Goal: Task Accomplishment & Management: Complete application form

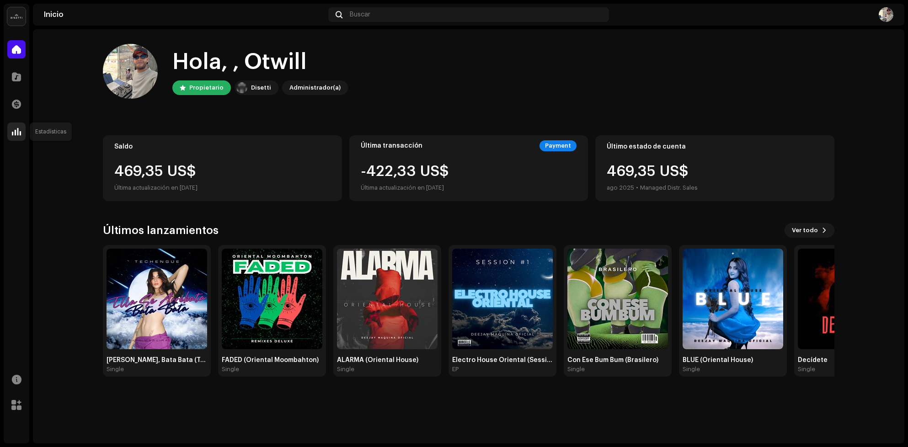
click at [18, 130] on span at bounding box center [16, 131] width 9 height 7
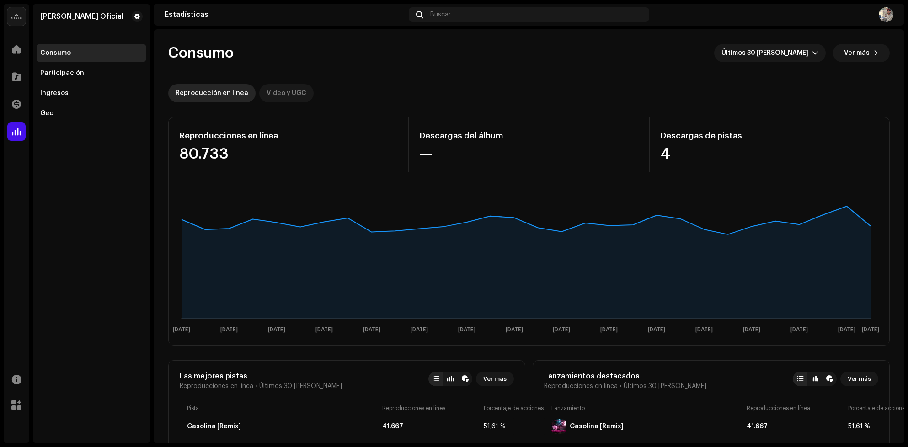
click at [269, 91] on div "Video y UGC" at bounding box center [287, 93] width 40 height 18
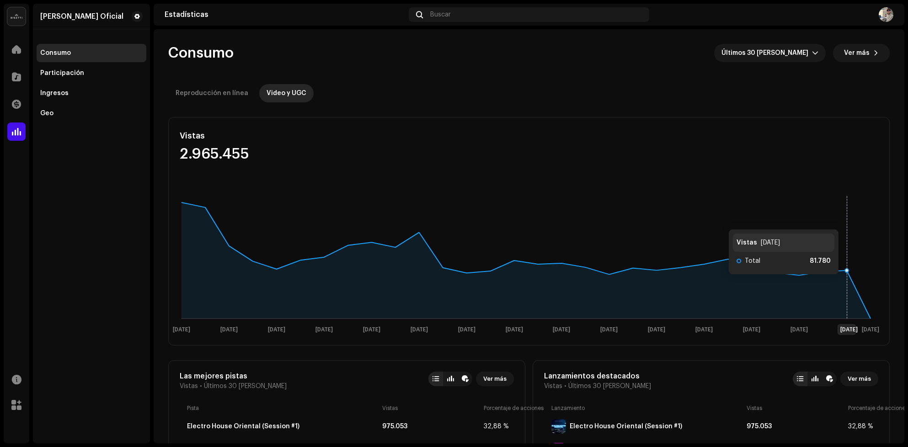
scroll to position [274, 0]
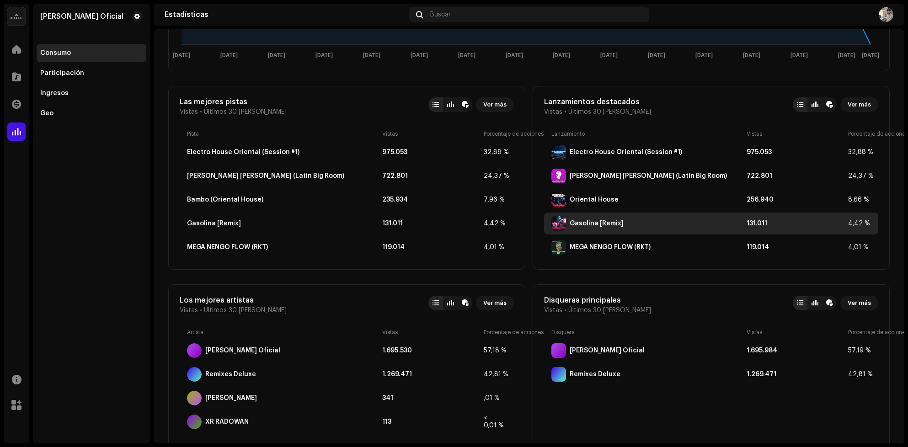
click at [603, 223] on div "Gasolina [Remix]" at bounding box center [597, 223] width 54 height 7
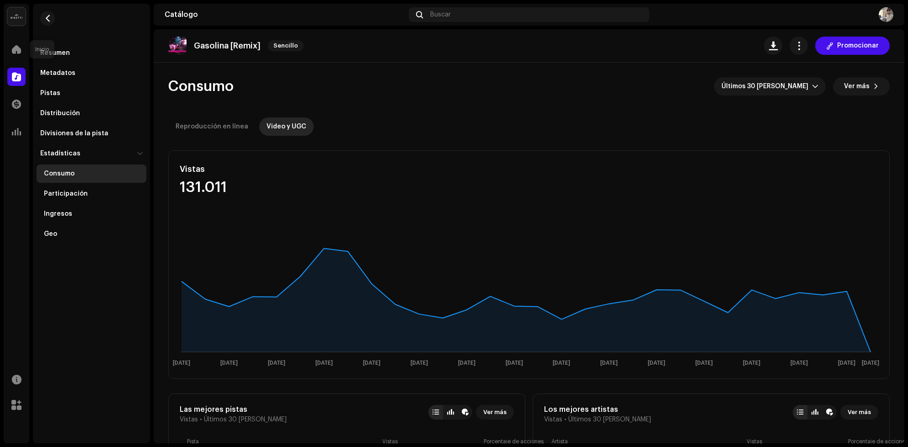
drag, startPoint x: 21, startPoint y: 48, endPoint x: 34, endPoint y: 10, distance: 40.8
click at [21, 48] on span at bounding box center [16, 49] width 9 height 7
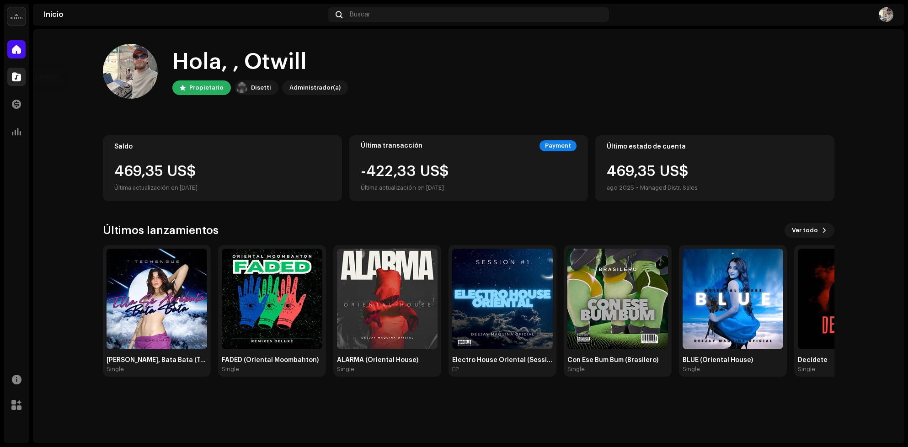
click at [19, 81] on div at bounding box center [16, 77] width 18 height 18
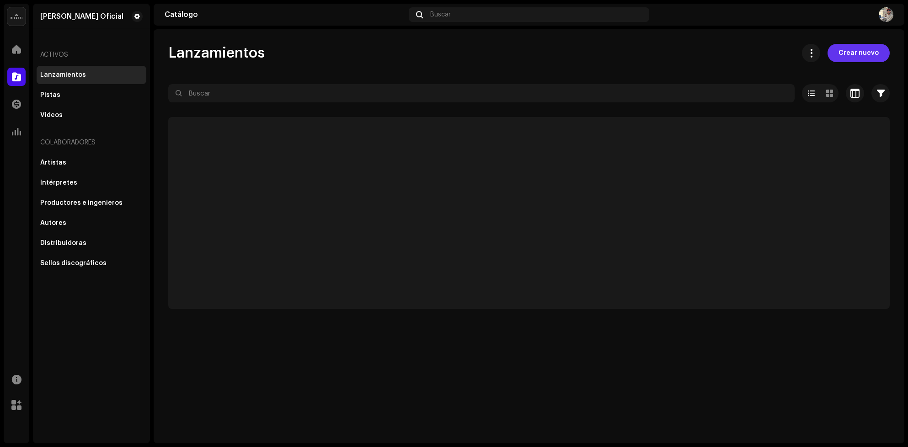
click at [879, 51] on button "Crear nuevo" at bounding box center [859, 53] width 62 height 18
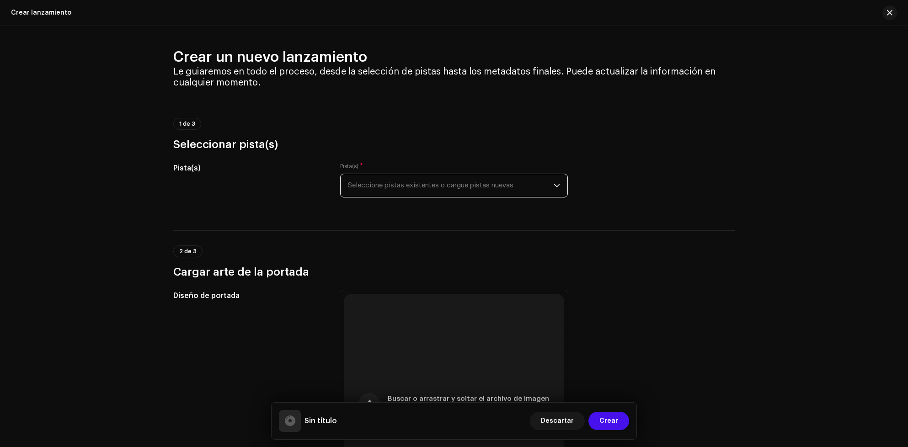
click at [451, 174] on span "Seleccione pistas existentes o cargue pistas nuevas" at bounding box center [451, 185] width 206 height 23
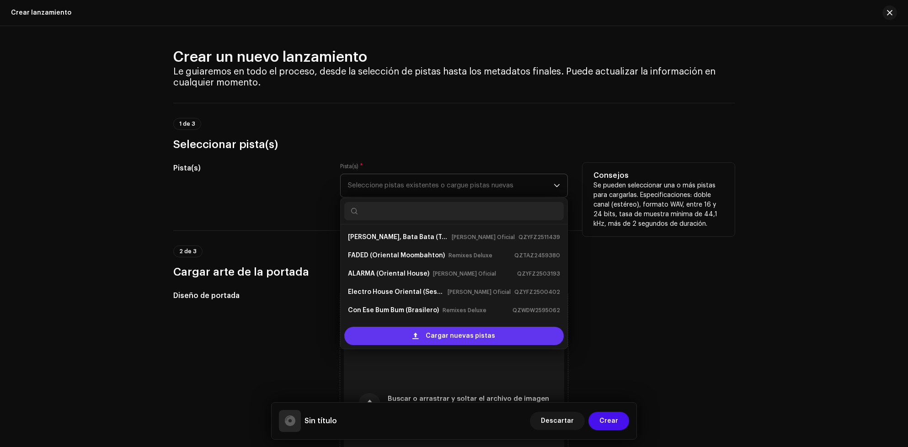
scroll to position [14, 0]
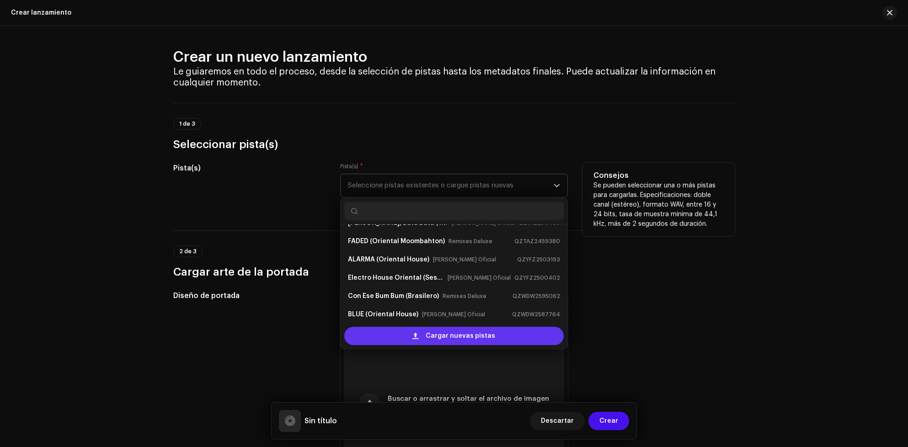
click at [453, 341] on span "Cargar nuevas pistas" at bounding box center [461, 336] width 70 height 18
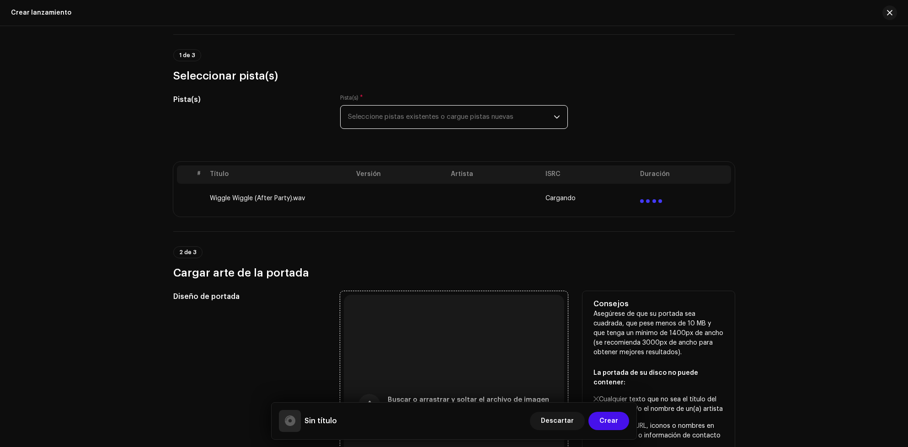
scroll to position [274, 0]
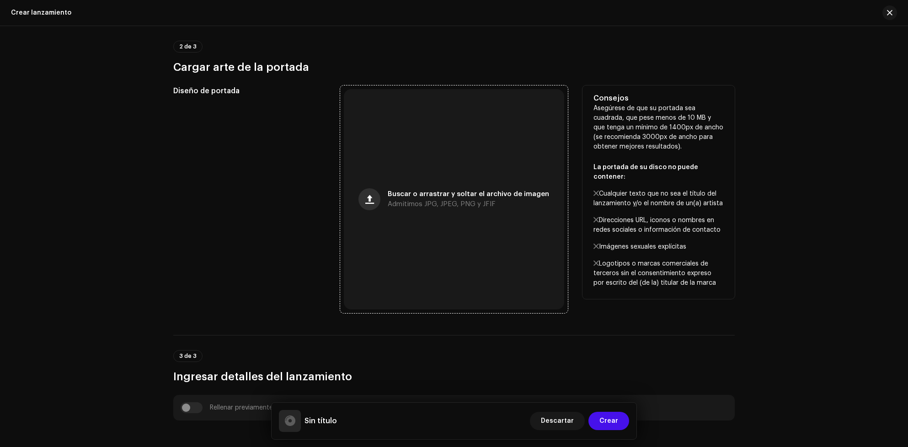
click at [377, 198] on button "button" at bounding box center [370, 199] width 22 height 22
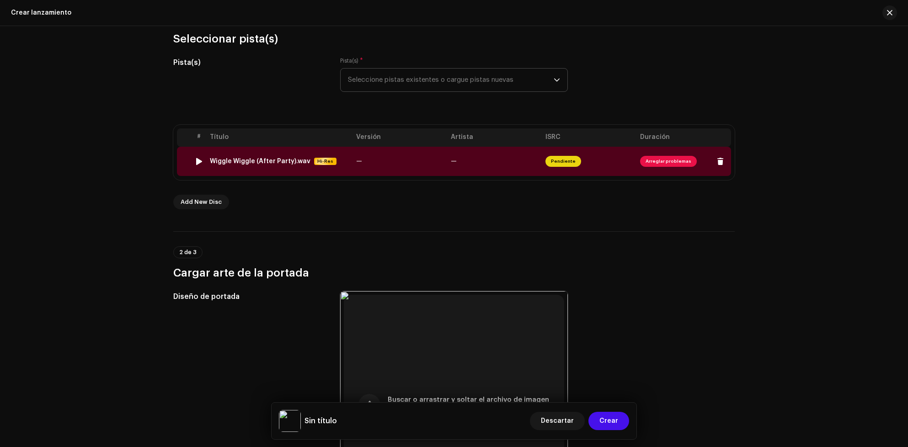
click at [669, 163] on span "Arreglar problemas" at bounding box center [668, 161] width 57 height 11
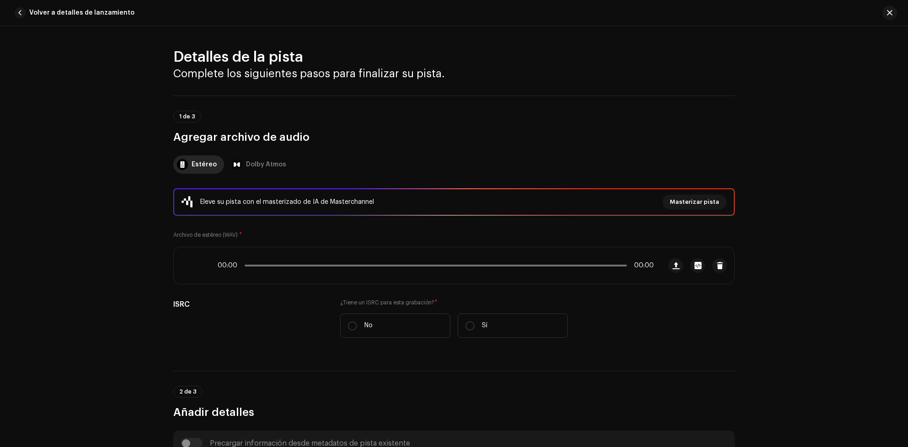
scroll to position [387, 0]
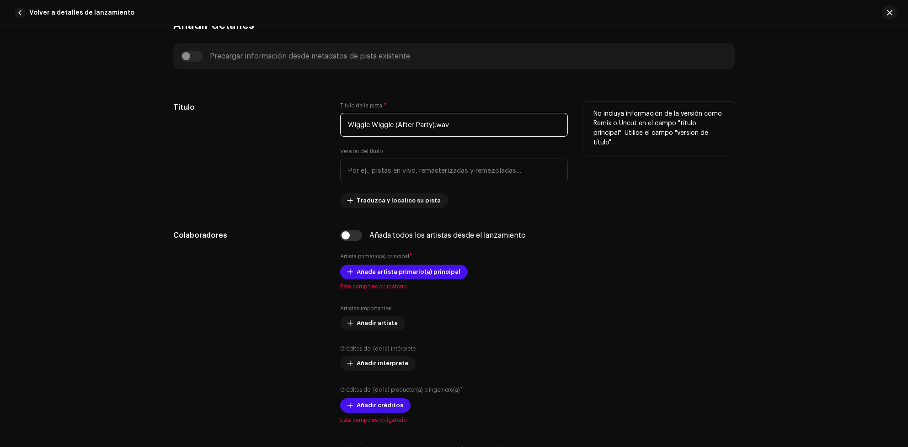
click at [465, 123] on input "Wiggle Wiggle (After Party).wav" at bounding box center [454, 125] width 228 height 24
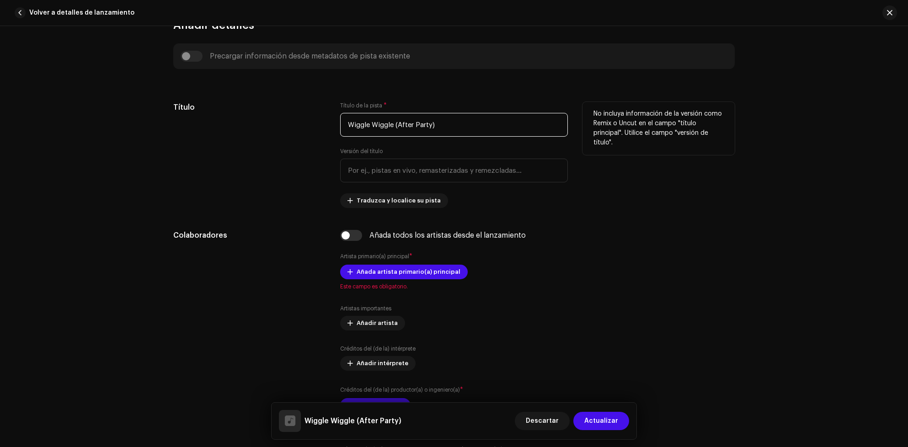
scroll to position [456, 0]
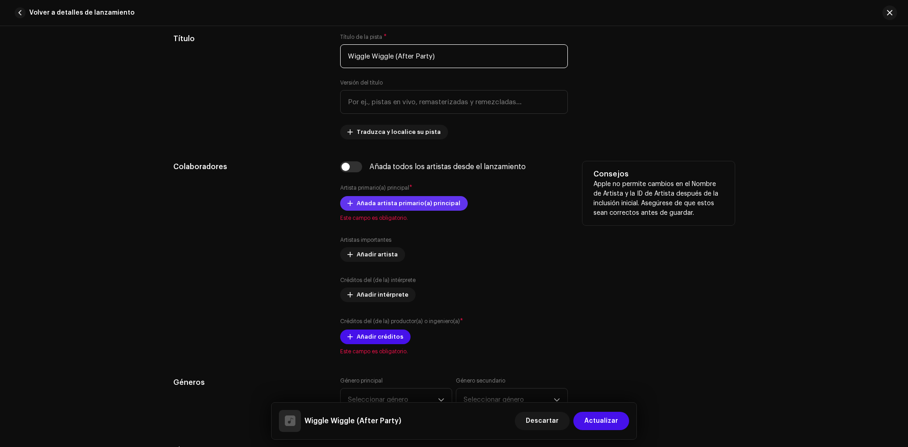
type input "Wiggle Wiggle (After Party)"
click at [435, 202] on span "Añada artista primario(a) principal" at bounding box center [409, 203] width 104 height 18
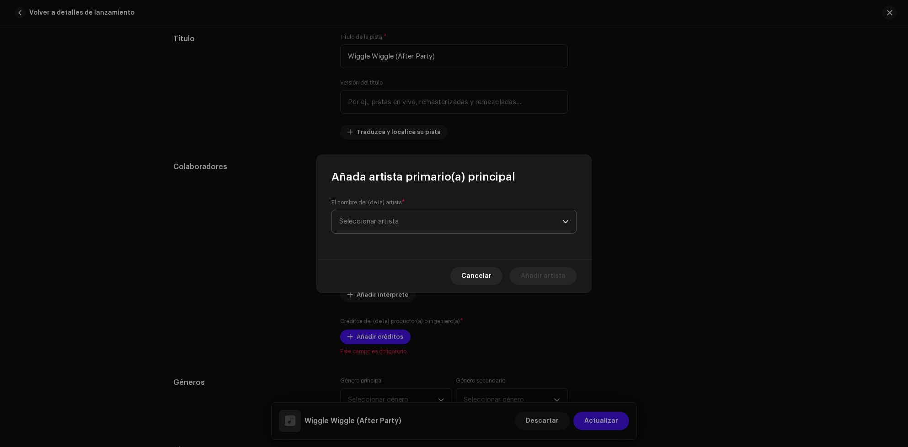
click at [438, 226] on span "Seleccionar artista" at bounding box center [450, 221] width 223 height 23
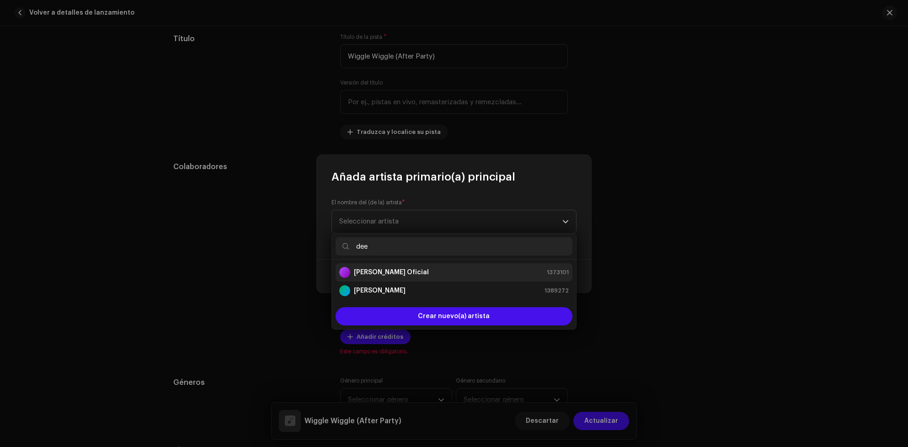
type input "dee"
click at [408, 271] on strong "[PERSON_NAME] Oficial" at bounding box center [391, 272] width 75 height 9
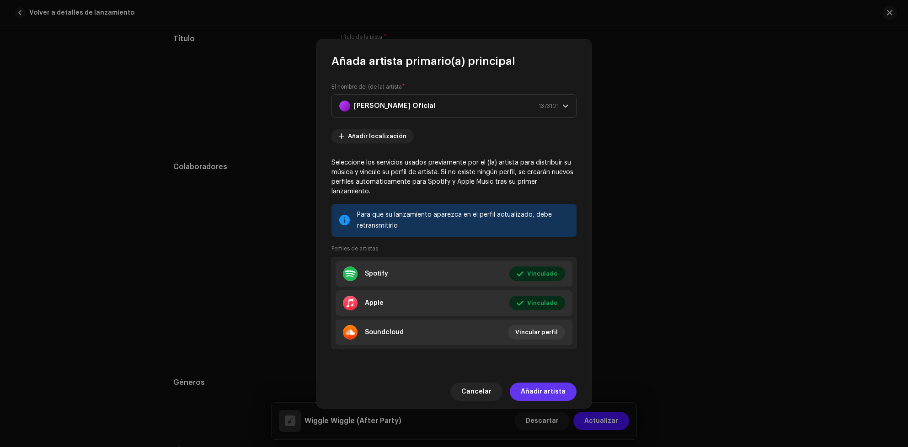
click at [559, 385] on span "Añadir artista" at bounding box center [543, 392] width 45 height 18
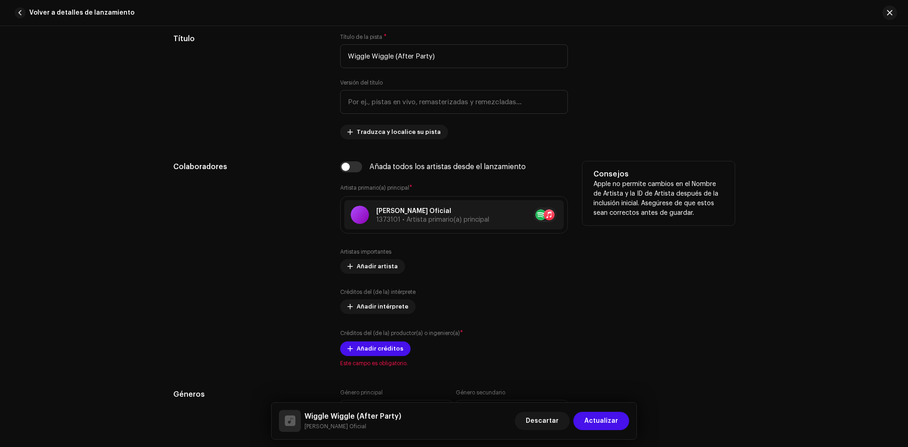
scroll to position [593, 0]
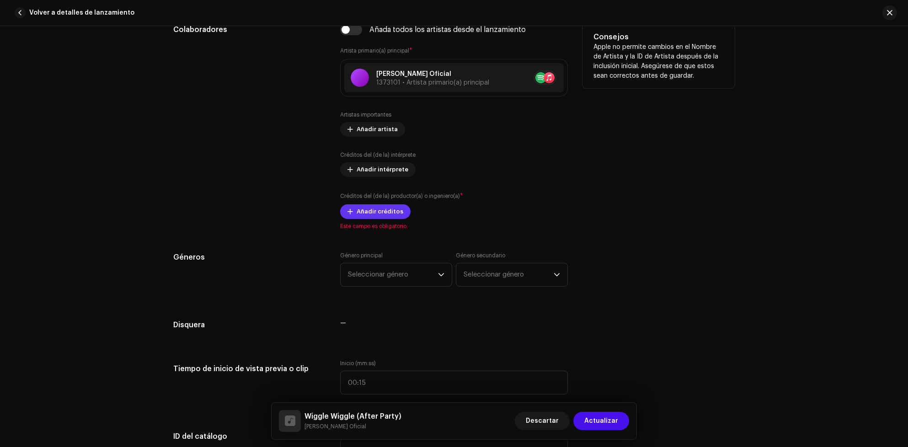
click at [396, 210] on span "Añadir créditos" at bounding box center [380, 212] width 47 height 18
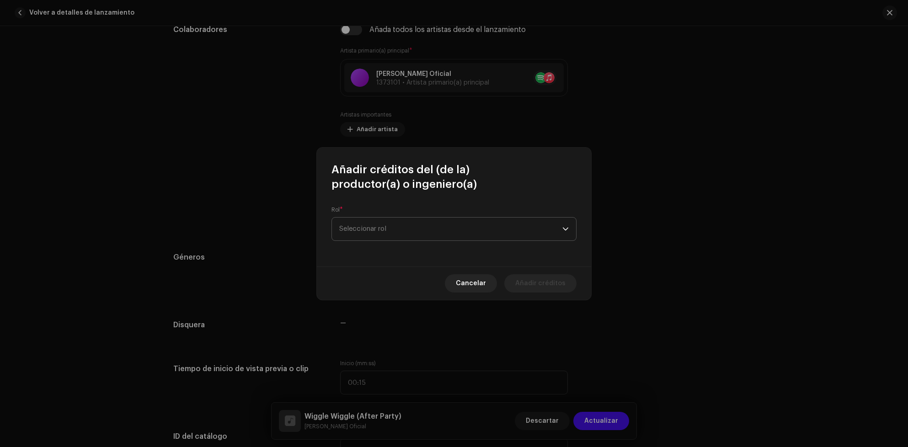
click at [473, 225] on span "Seleccionar rol" at bounding box center [450, 229] width 223 height 23
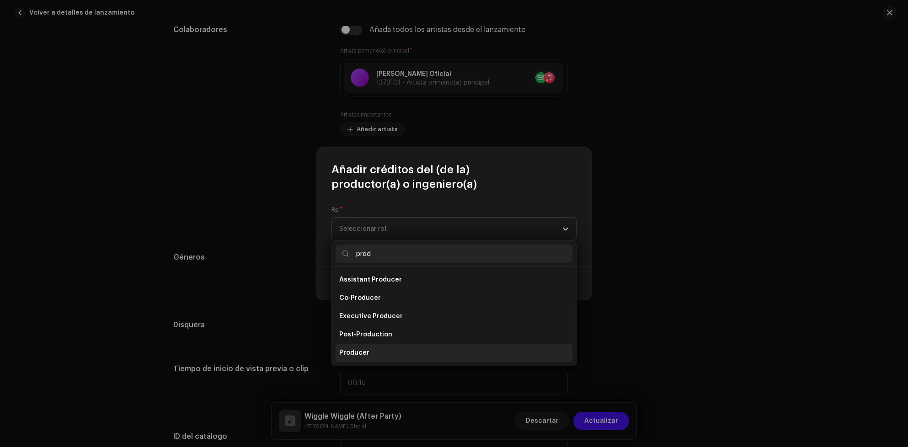
type input "prod"
click at [384, 352] on li "Producer" at bounding box center [454, 353] width 237 height 18
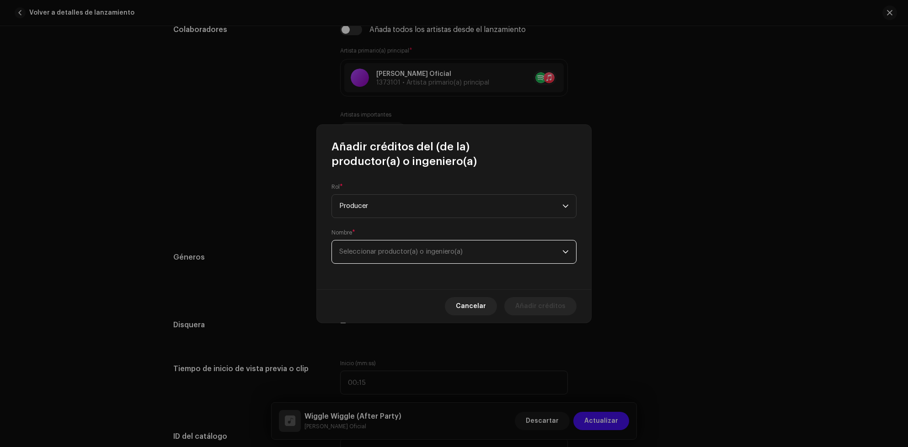
click at [468, 261] on span "Seleccionar productor(a) o ingeniero(a)" at bounding box center [450, 252] width 223 height 23
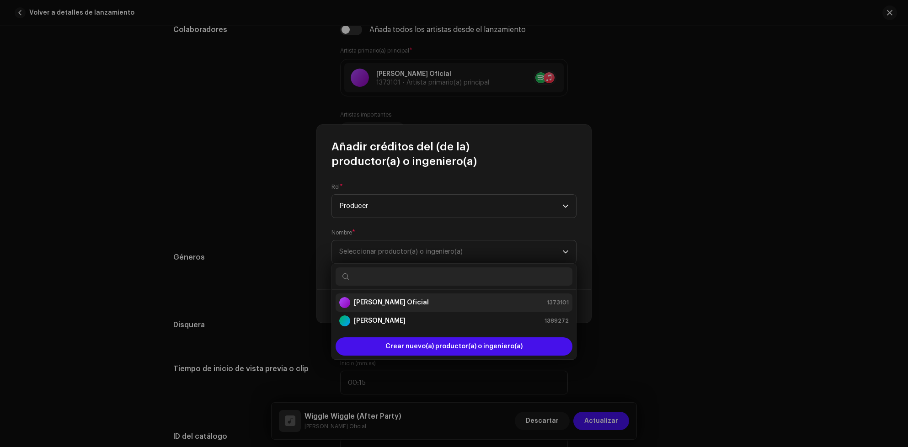
click at [420, 298] on li "[PERSON_NAME] Oficial 1373101" at bounding box center [454, 303] width 237 height 18
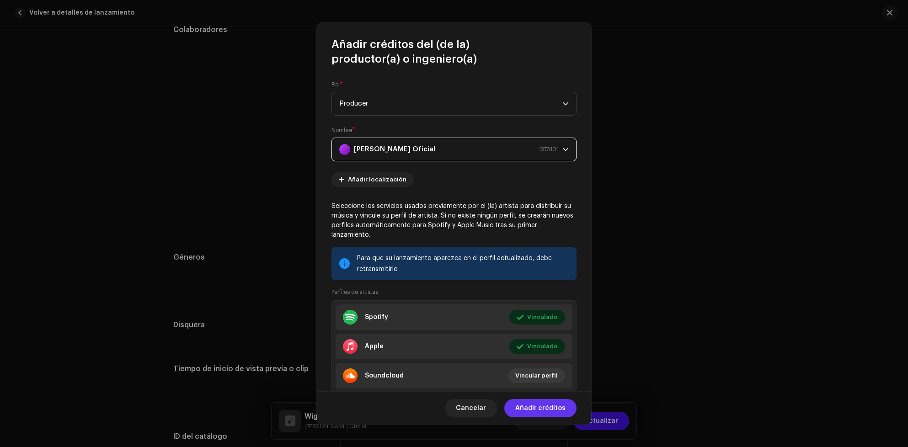
click at [548, 405] on span "Añadir créditos" at bounding box center [540, 408] width 50 height 18
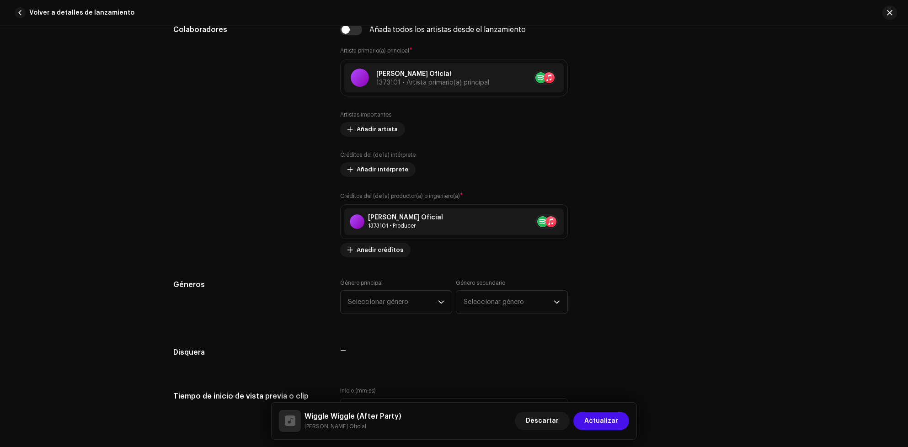
click at [643, 285] on div "Géneros Género principal Seleccionar género Género secundario Seleccionar género" at bounding box center [454, 302] width 562 height 46
click at [394, 306] on span "Seleccionar género" at bounding box center [393, 302] width 90 height 23
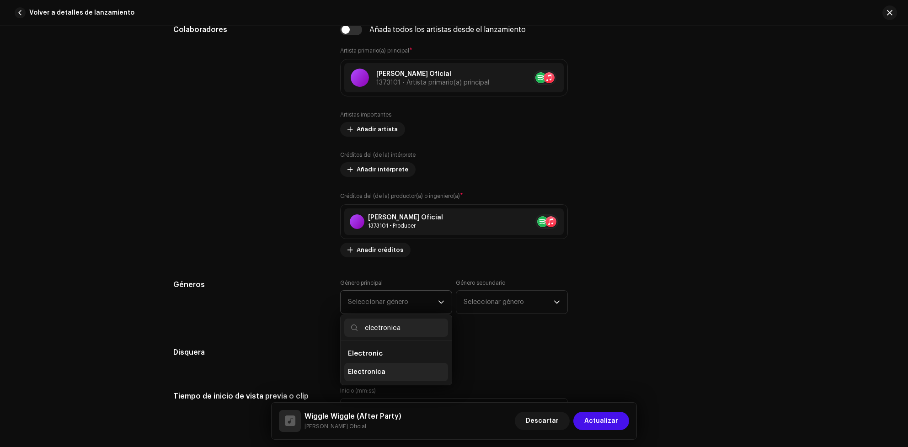
type input "electronica"
click at [391, 379] on li "Electronica" at bounding box center [396, 372] width 104 height 18
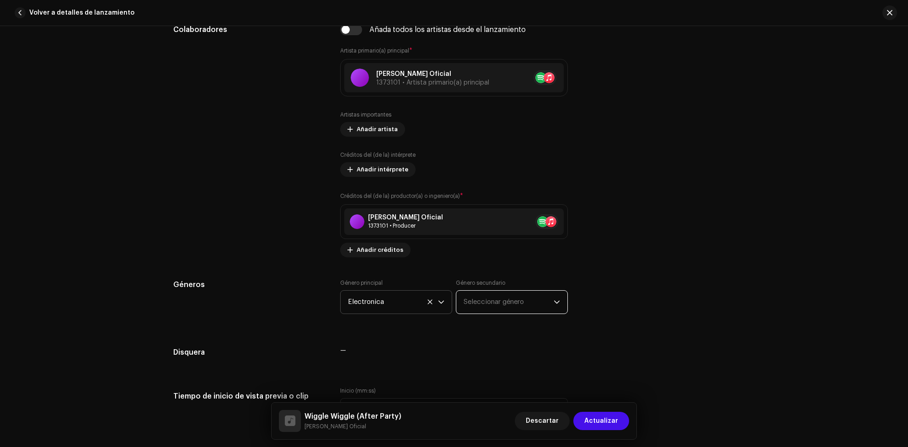
click at [501, 309] on span "Seleccionar género" at bounding box center [509, 302] width 90 height 23
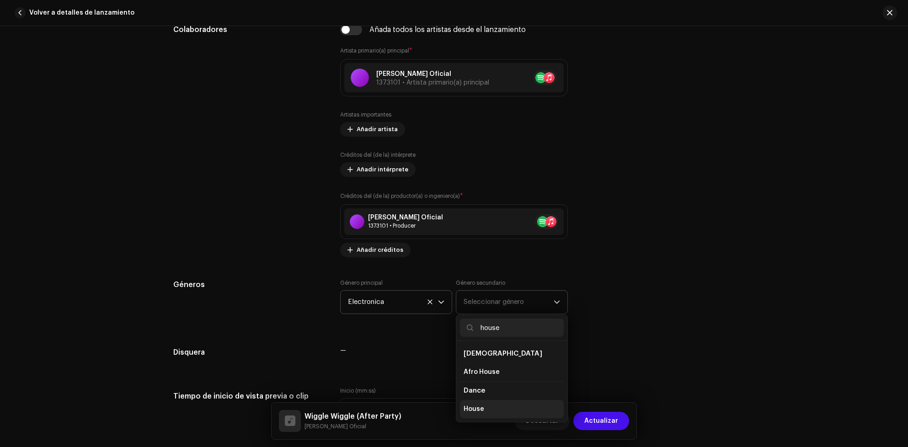
type input "house"
click at [497, 416] on li "House" at bounding box center [512, 409] width 104 height 18
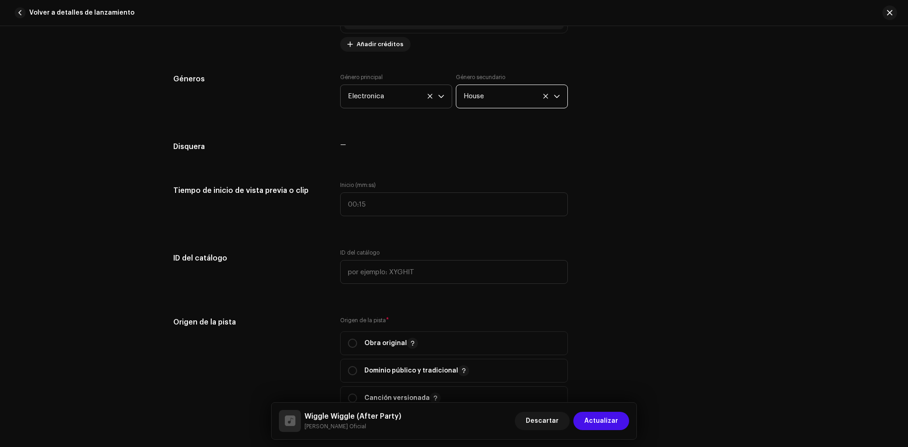
scroll to position [936, 0]
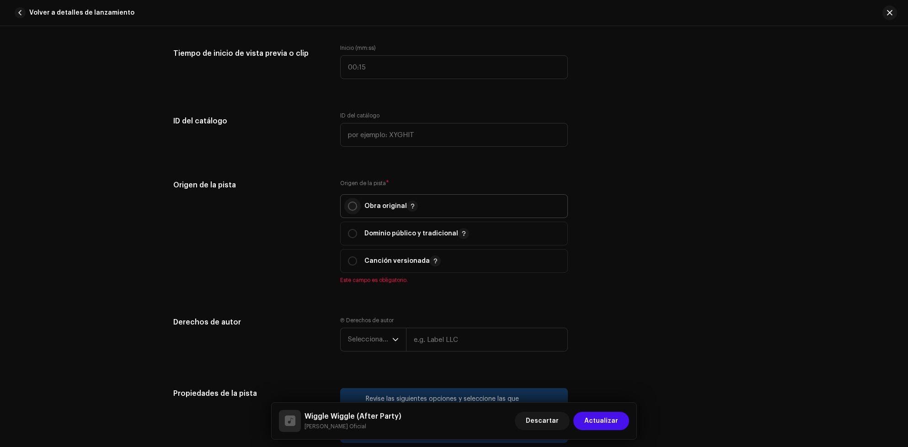
click at [350, 209] on input "radio" at bounding box center [352, 206] width 9 height 9
radio input "true"
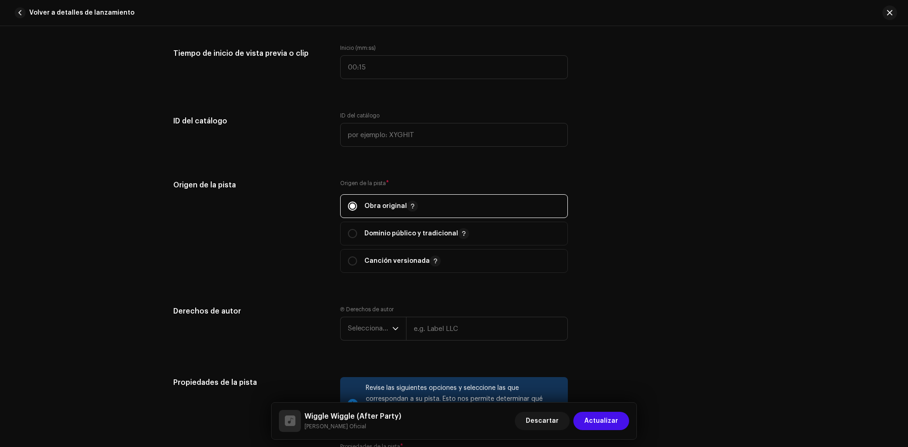
scroll to position [1073, 0]
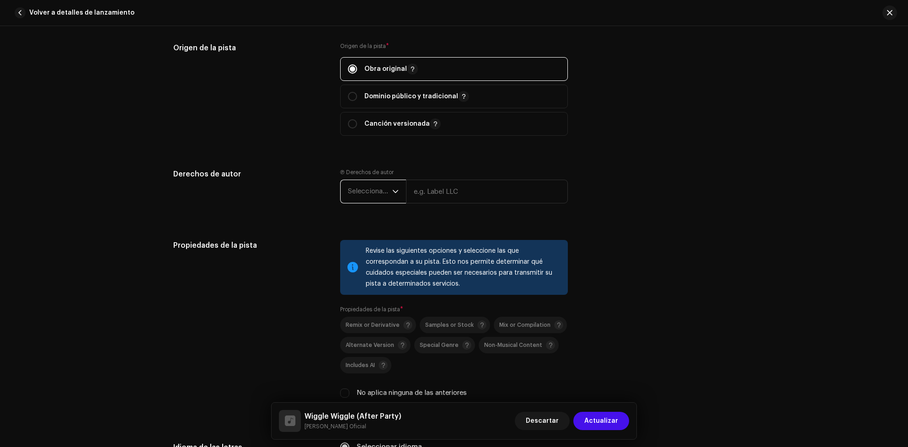
click at [373, 199] on span "Seleccionar año" at bounding box center [370, 191] width 44 height 23
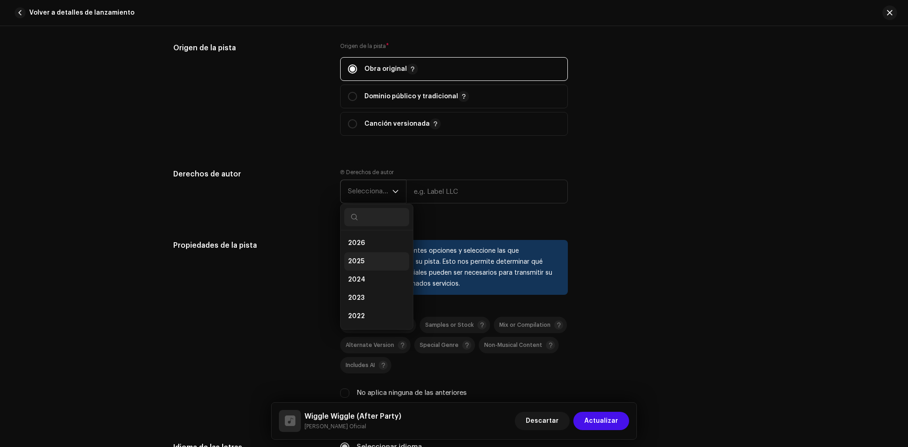
click at [358, 262] on span "2025" at bounding box center [356, 261] width 16 height 9
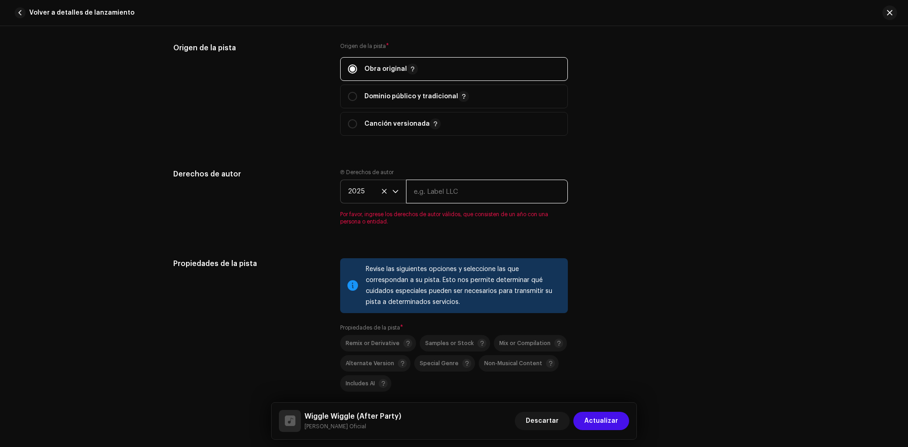
drag, startPoint x: 479, startPoint y: 197, endPoint x: 482, endPoint y: 202, distance: 5.7
click at [479, 197] on input "text" at bounding box center [487, 192] width 162 height 24
type input "[PERSON_NAME] Oficial"
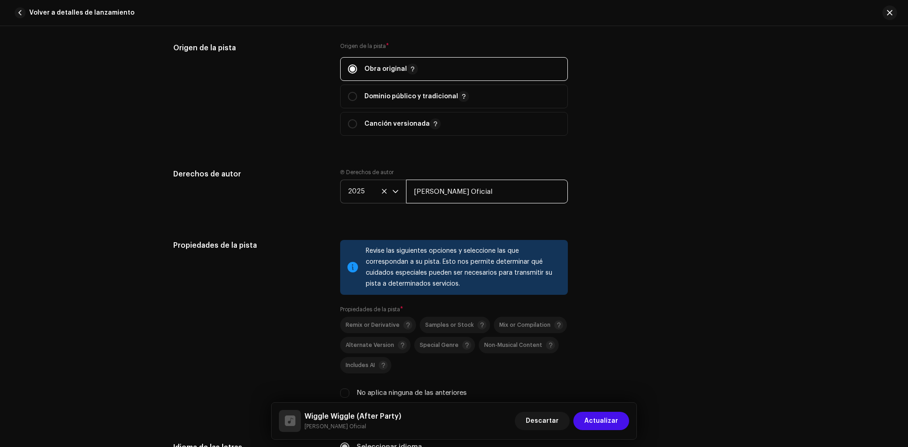
scroll to position [1279, 0]
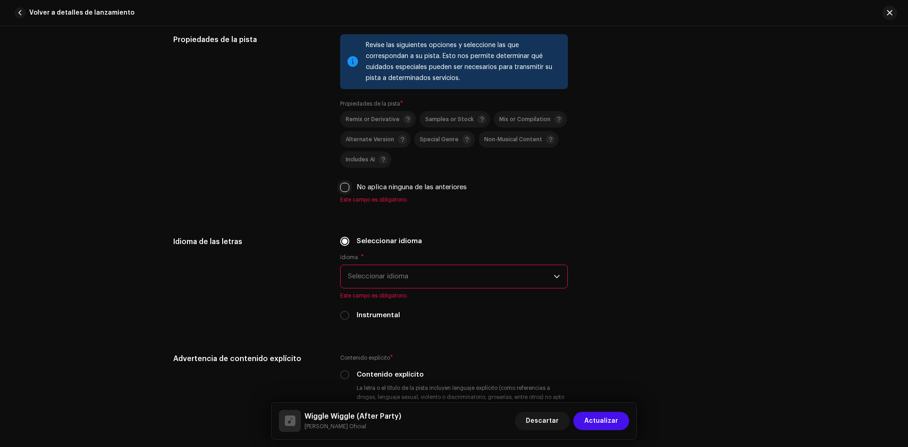
click at [345, 183] on input "No aplica ninguna de las anteriores" at bounding box center [344, 187] width 9 height 9
checkbox input "true"
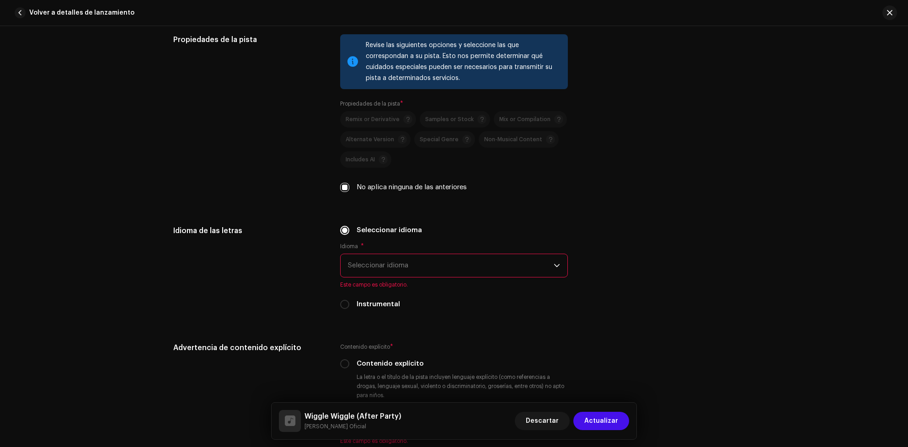
click at [435, 255] on span "Seleccionar idioma" at bounding box center [451, 265] width 206 height 23
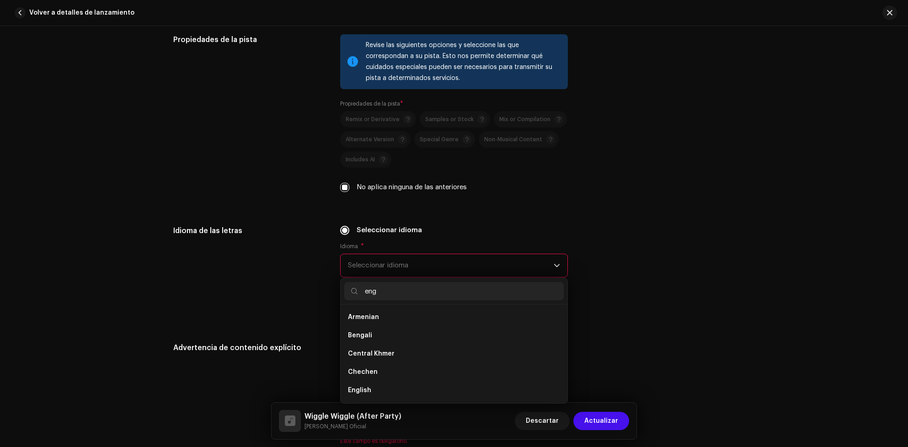
scroll to position [0, 0]
type input "eng"
click at [375, 327] on li "English" at bounding box center [454, 336] width 220 height 18
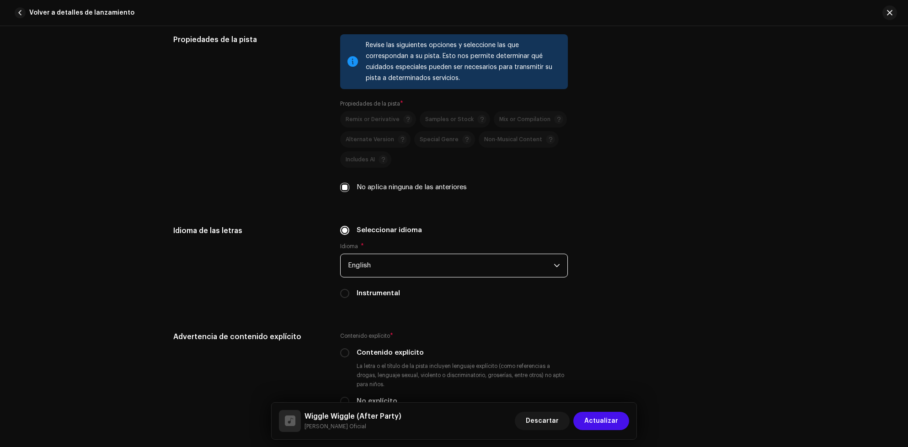
scroll to position [1485, 0]
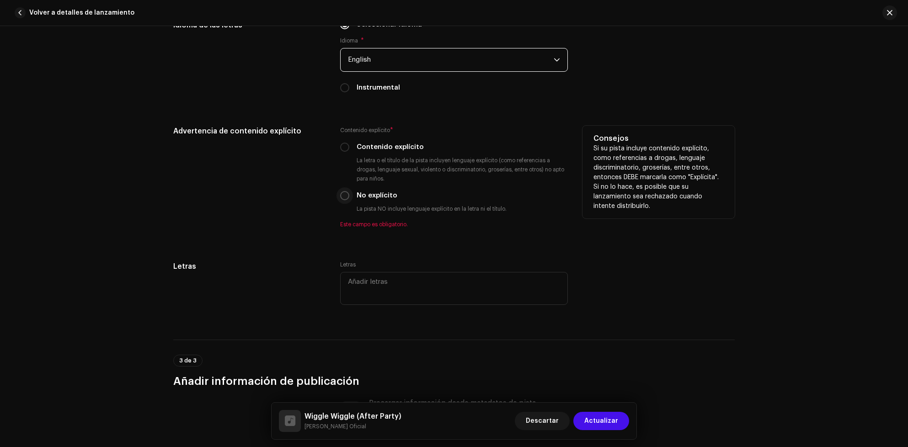
click at [343, 191] on input "No explícito" at bounding box center [344, 195] width 9 height 9
radio input "true"
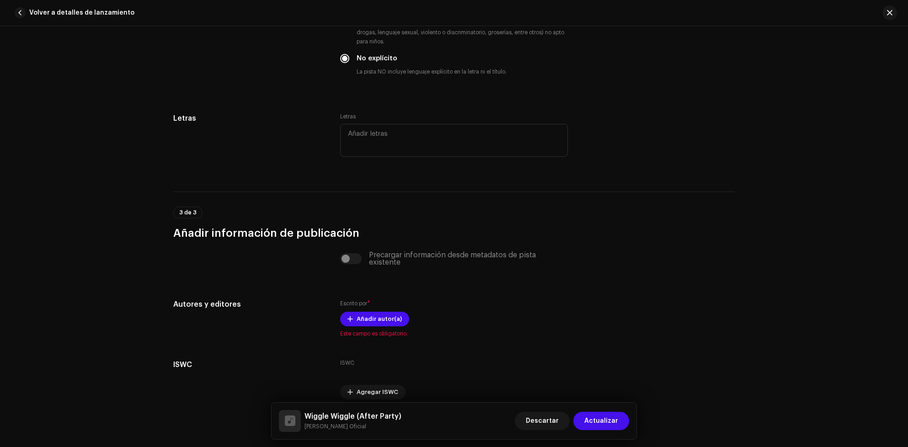
scroll to position [1654, 0]
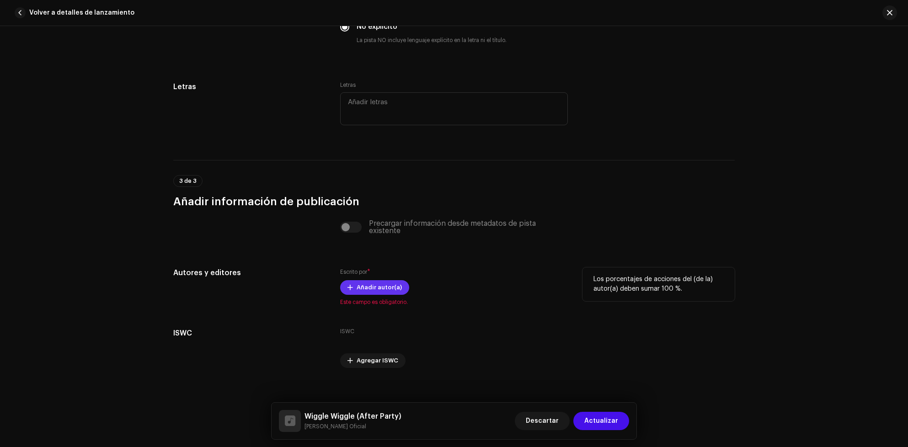
click at [370, 280] on span "Añadir autor(a)" at bounding box center [379, 287] width 45 height 18
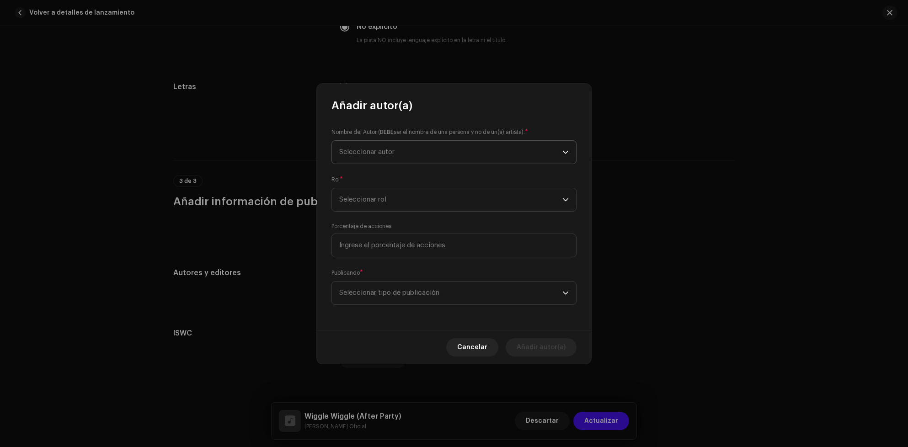
click at [503, 163] on p-select "Seleccionar autor" at bounding box center [454, 152] width 245 height 24
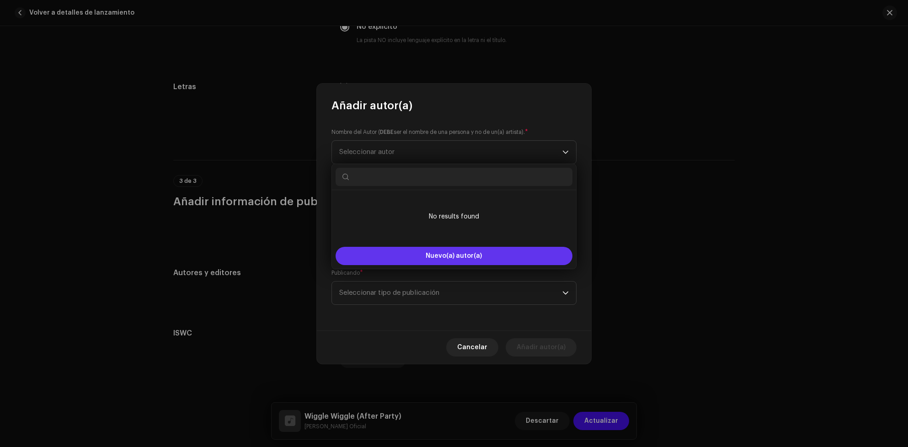
click at [482, 257] on button "Nuevo(a) autor(a)" at bounding box center [454, 256] width 237 height 18
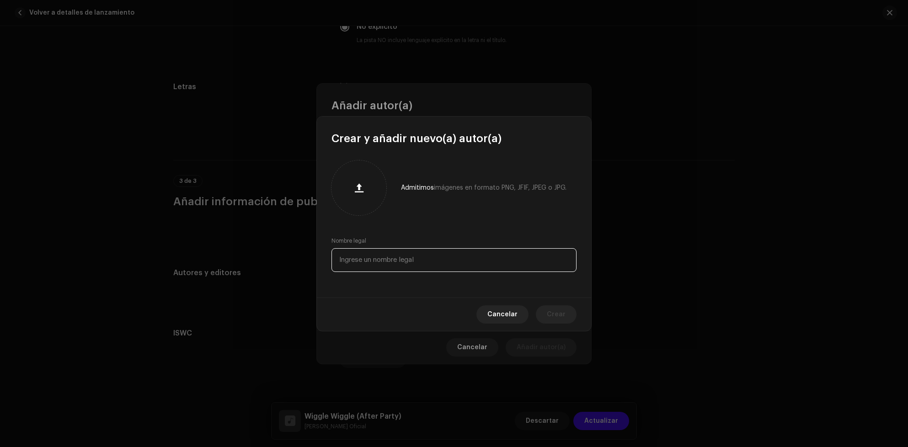
click at [463, 270] on input "text" at bounding box center [454, 260] width 245 height 24
paste input "[PERSON_NAME]"
type input "[PERSON_NAME]"
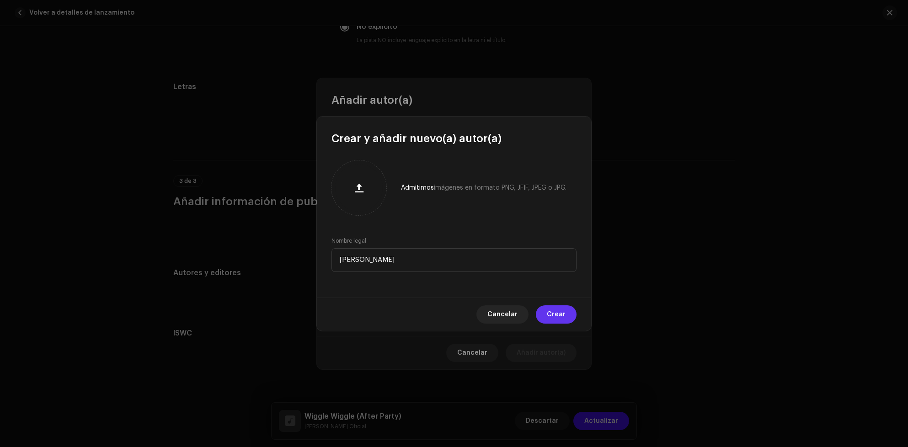
click at [560, 309] on span "Crear" at bounding box center [556, 314] width 19 height 18
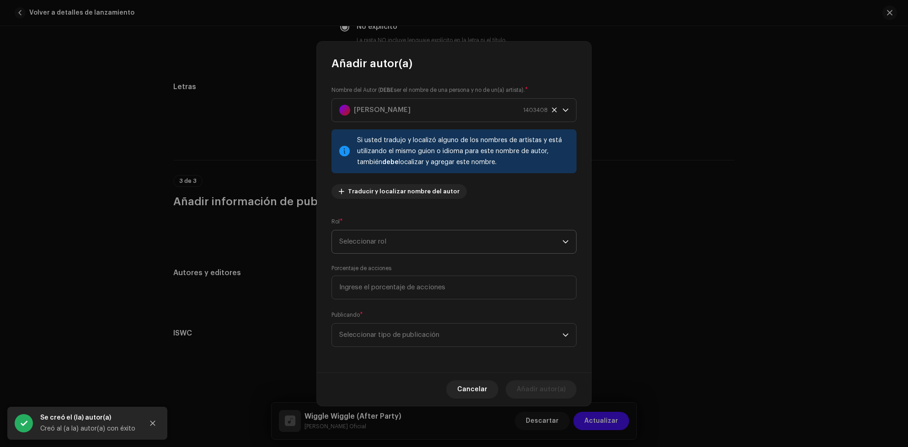
click at [428, 241] on span "Seleccionar rol" at bounding box center [450, 241] width 223 height 23
click at [393, 317] on span "Composer & Lyricist" at bounding box center [371, 321] width 64 height 9
click at [482, 339] on span "Seleccionar tipo de publicación" at bounding box center [450, 335] width 223 height 23
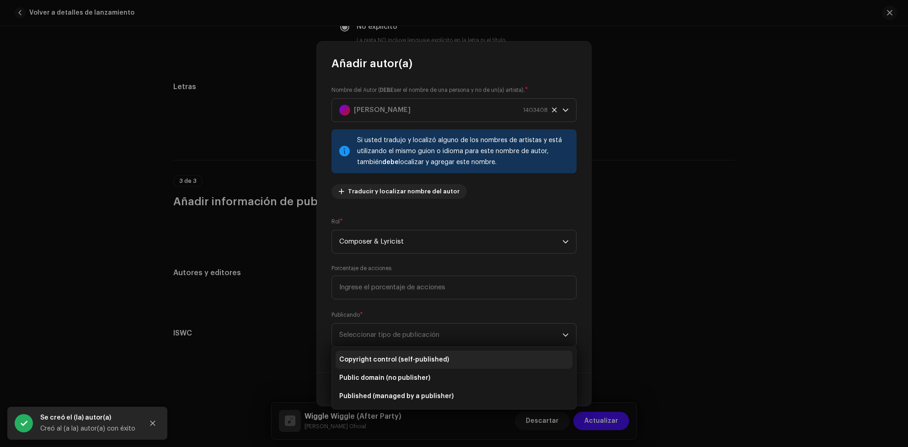
click at [418, 359] on span "Copyright control (self-published)" at bounding box center [394, 359] width 110 height 9
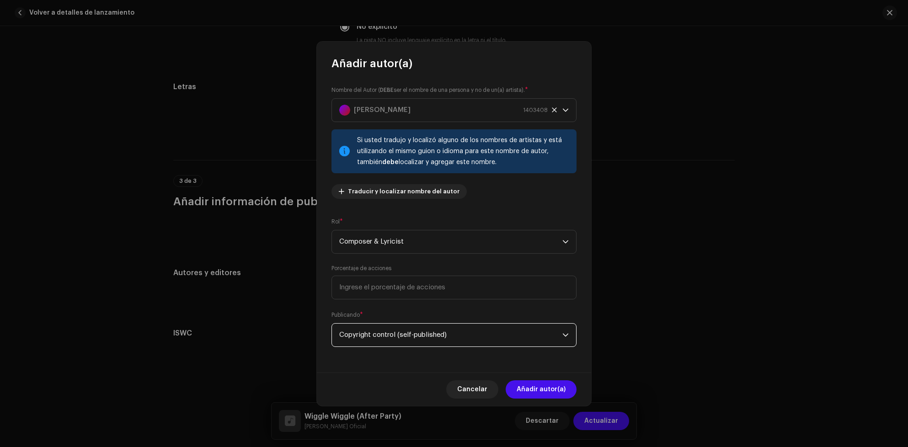
click at [562, 397] on span "Añadir autor(a)" at bounding box center [541, 389] width 49 height 18
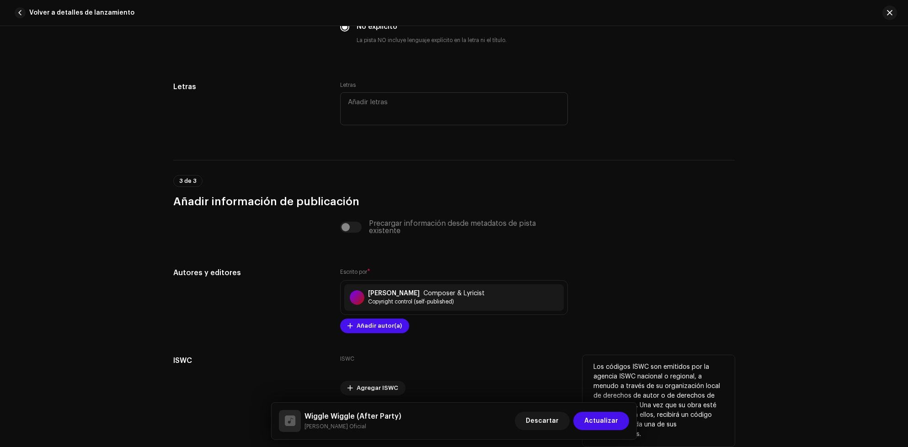
scroll to position [1681, 0]
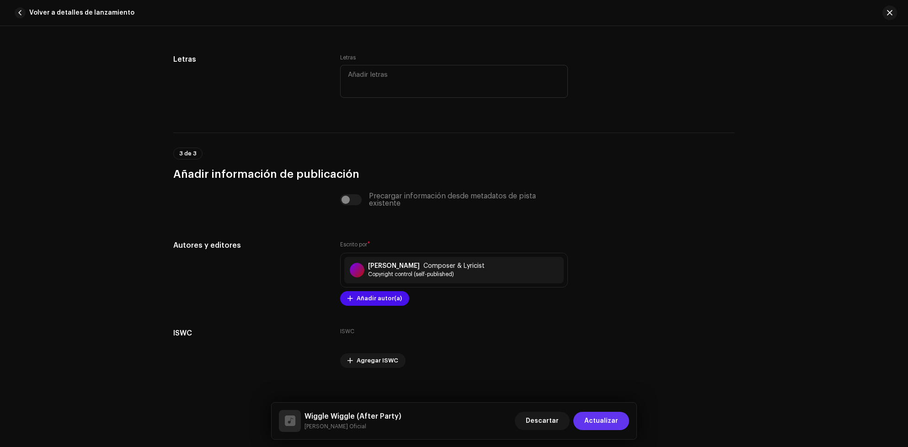
click at [609, 415] on span "Actualizar" at bounding box center [601, 421] width 34 height 18
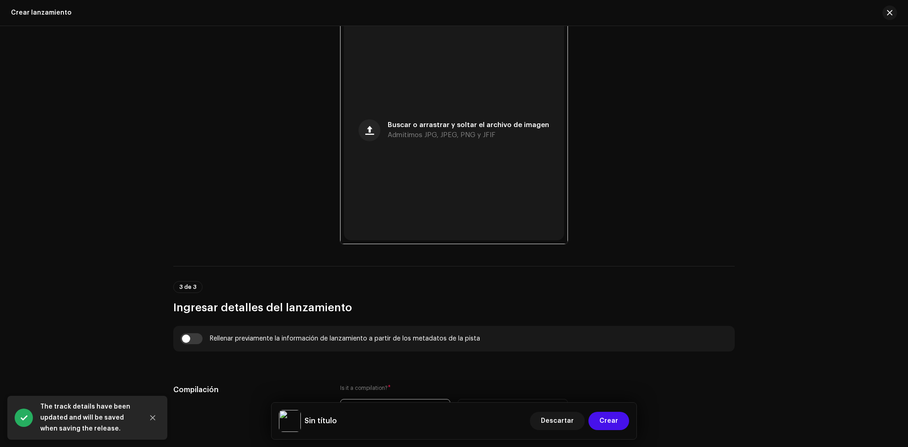
scroll to position [517, 0]
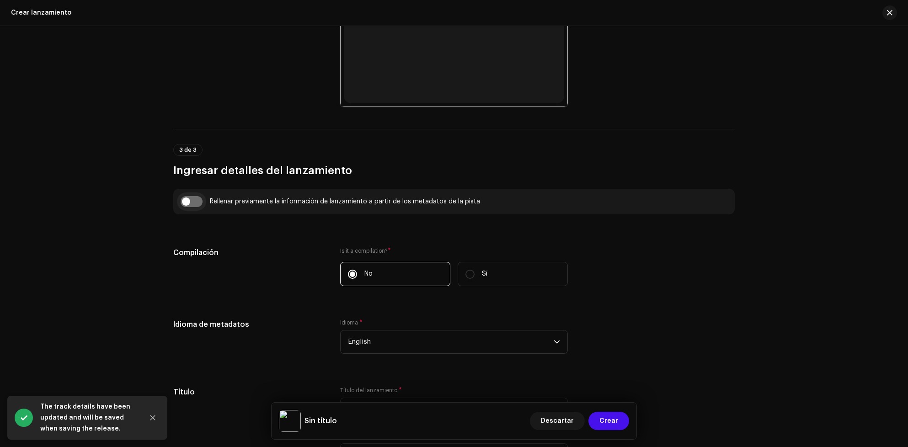
click at [197, 202] on input "checkbox" at bounding box center [192, 201] width 22 height 11
checkbox input "true"
type input "Wiggle Wiggle (After Party)"
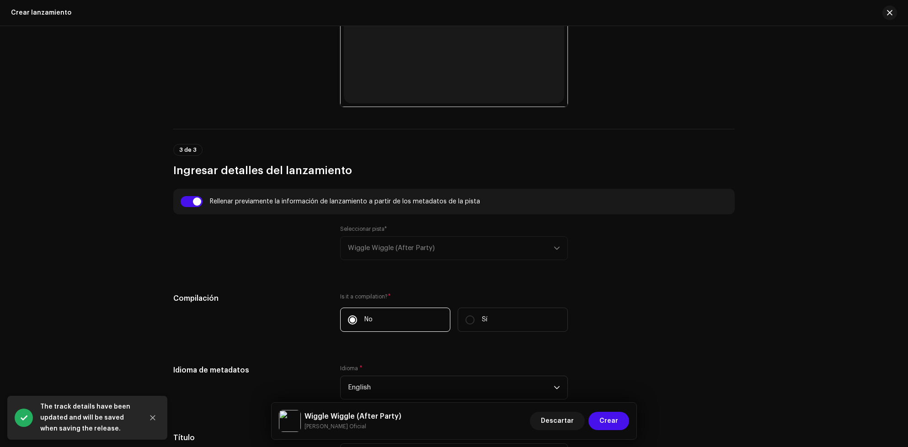
click at [403, 247] on div "Seleccionar pista* Wiggle Wiggle (After Party)" at bounding box center [454, 242] width 228 height 35
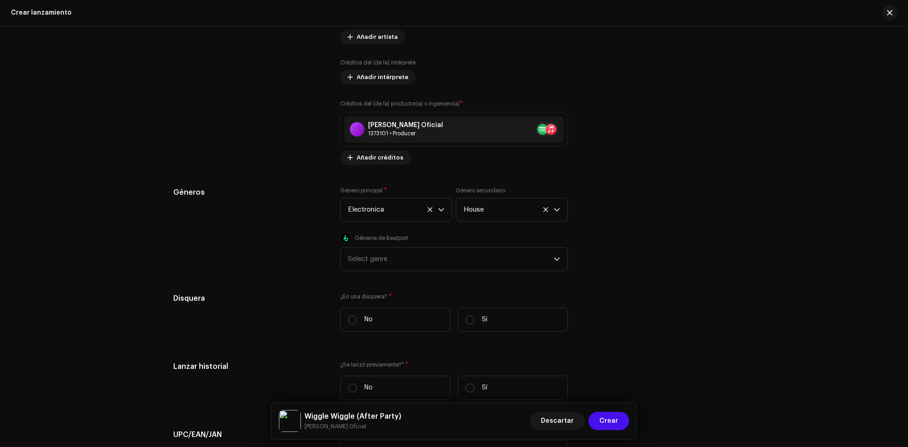
scroll to position [1340, 0]
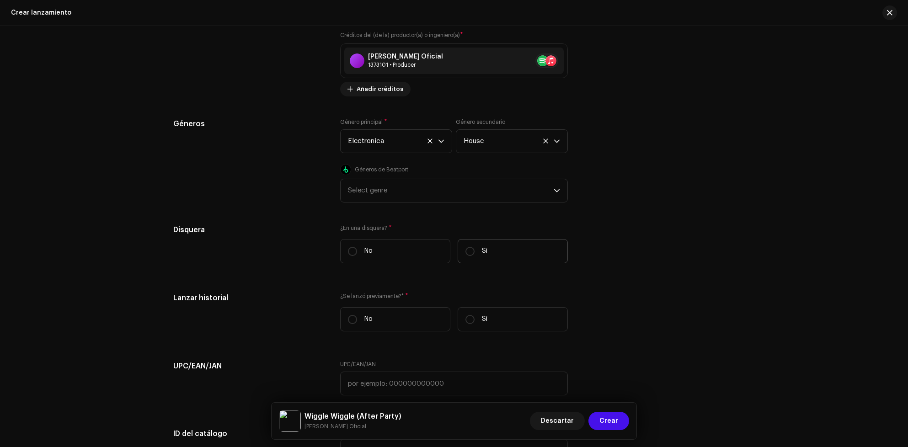
click at [476, 262] on label "Sí" at bounding box center [513, 251] width 110 height 24
click at [475, 256] on input "Sí" at bounding box center [470, 251] width 9 height 9
radio input "true"
click at [414, 291] on span "Seleccionar disquera" at bounding box center [451, 297] width 206 height 23
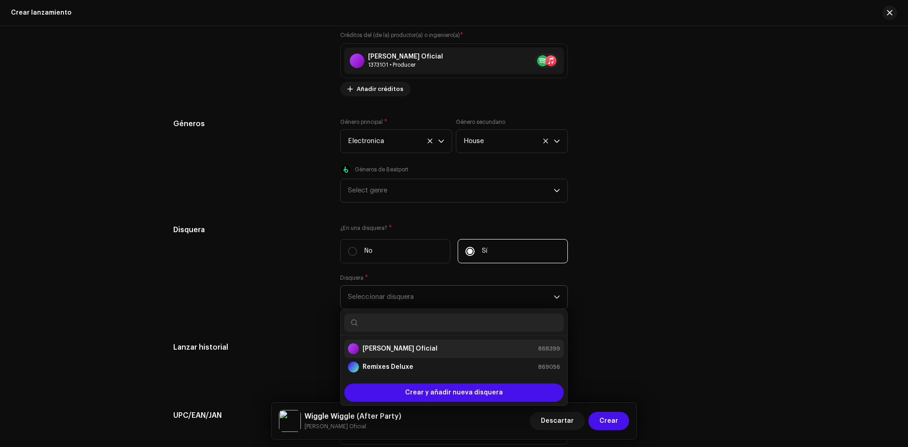
click at [397, 350] on strong "[PERSON_NAME] Oficial" at bounding box center [400, 348] width 75 height 9
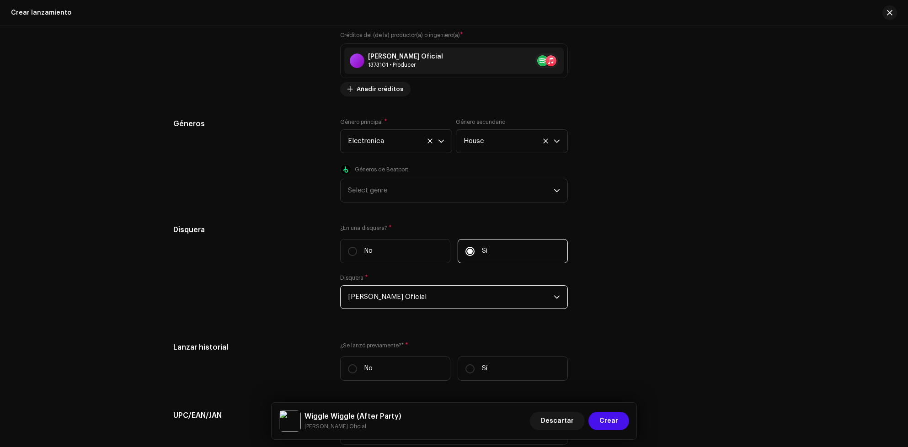
scroll to position [1478, 0]
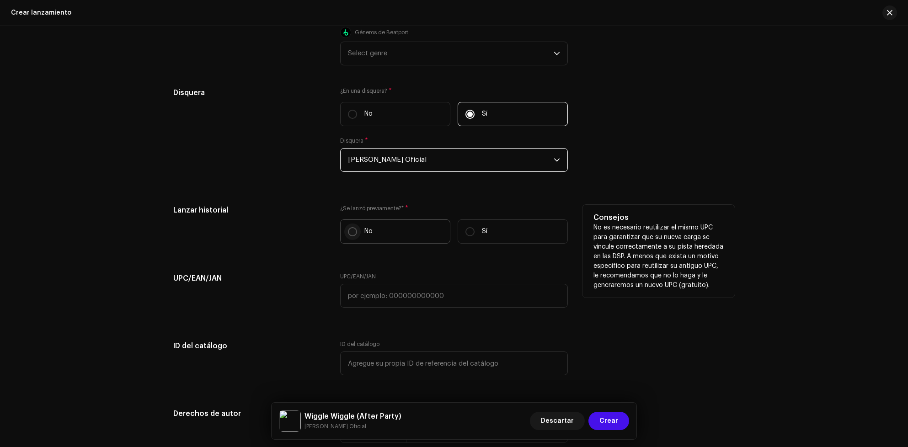
click at [352, 236] on input "No" at bounding box center [352, 231] width 9 height 9
radio input "true"
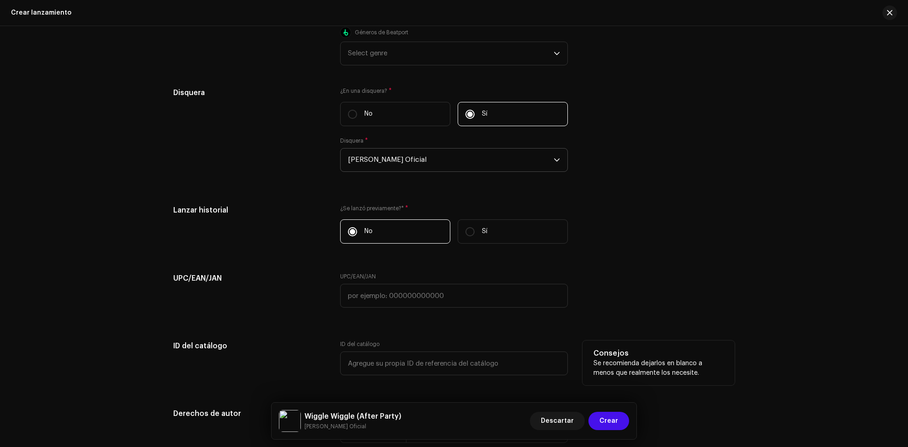
scroll to position [1615, 0]
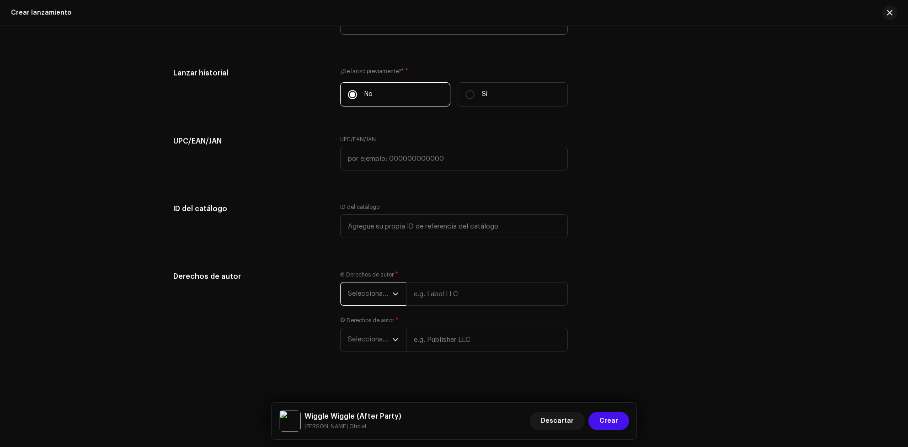
click at [388, 290] on span "Seleccionar año" at bounding box center [370, 294] width 44 height 23
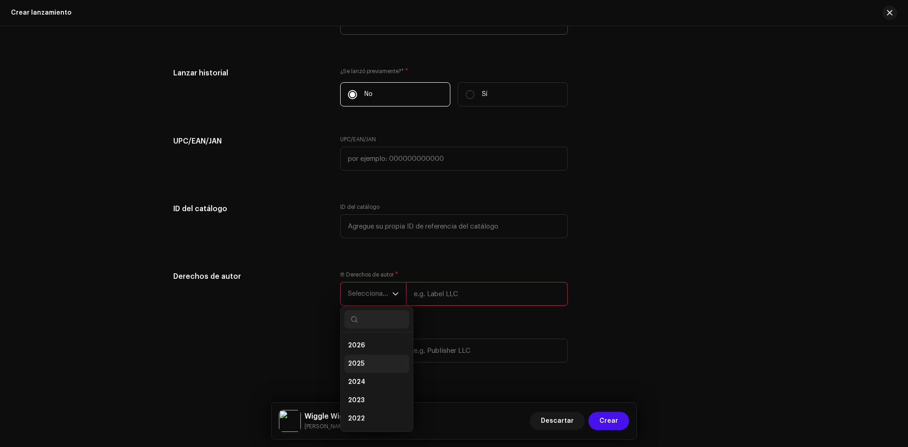
click at [371, 365] on li "2025" at bounding box center [376, 364] width 65 height 18
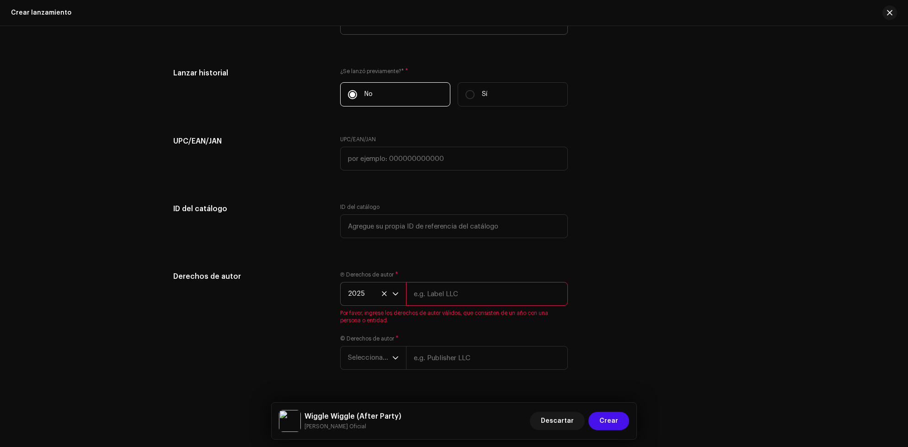
click at [501, 291] on input "text" at bounding box center [487, 294] width 162 height 24
type input "[PERSON_NAME] Oficial"
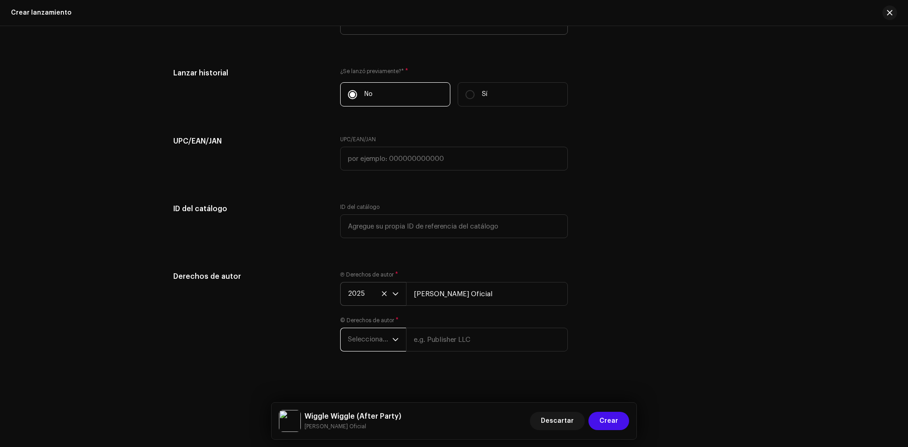
click at [376, 347] on span "Seleccionar año" at bounding box center [370, 339] width 44 height 23
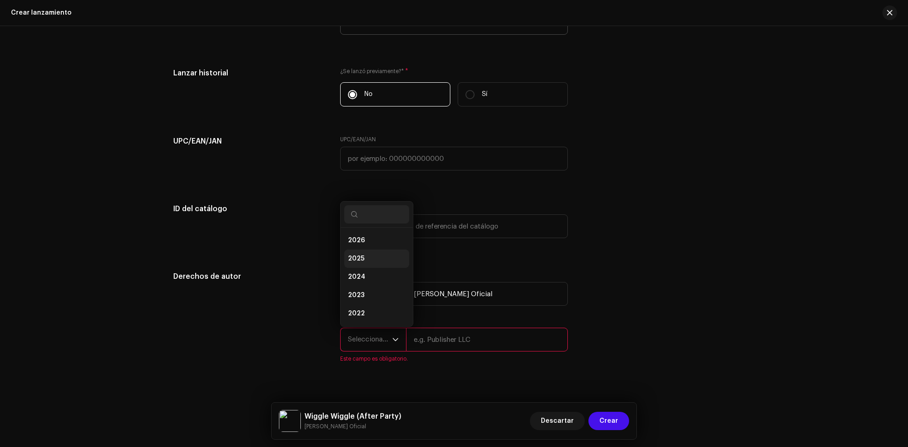
click at [364, 261] on li "2025" at bounding box center [376, 259] width 65 height 18
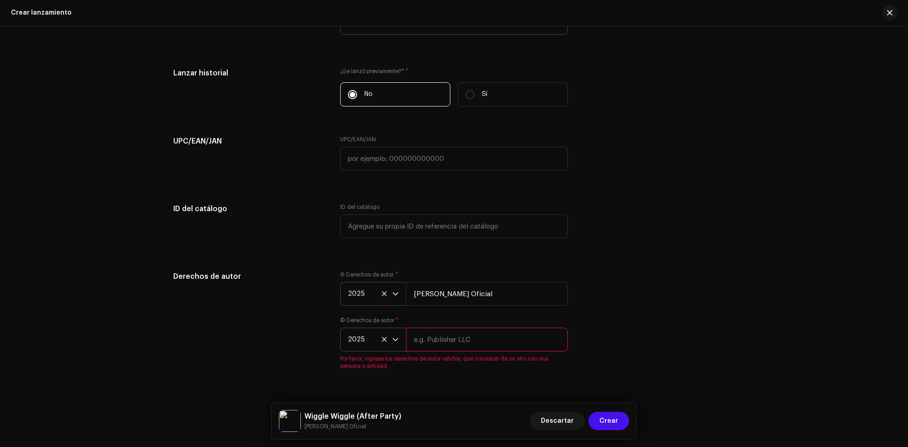
click at [457, 342] on input "text" at bounding box center [487, 340] width 162 height 24
type input "[PERSON_NAME] Oficial"
click at [601, 412] on span "Crear" at bounding box center [609, 421] width 19 height 18
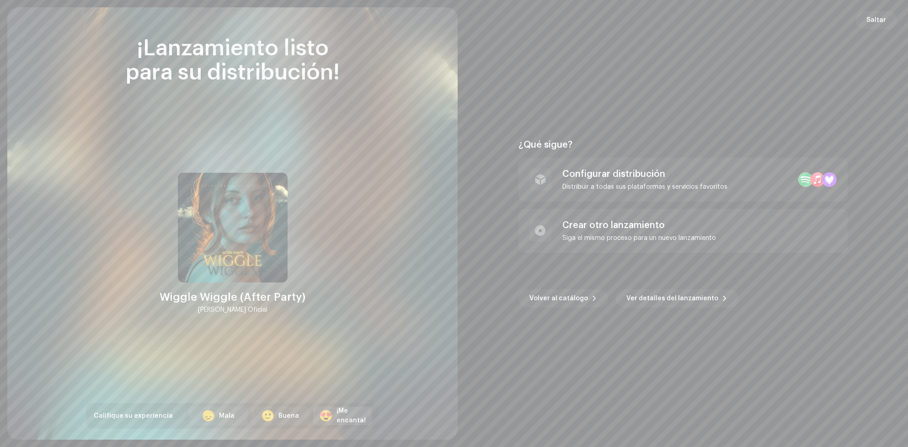
click at [340, 416] on div "¡Me encanta!" at bounding box center [351, 416] width 29 height 19
click at [659, 188] on div "Distribuir a todas sus plataformas y servicios favoritos" at bounding box center [644, 186] width 165 height 7
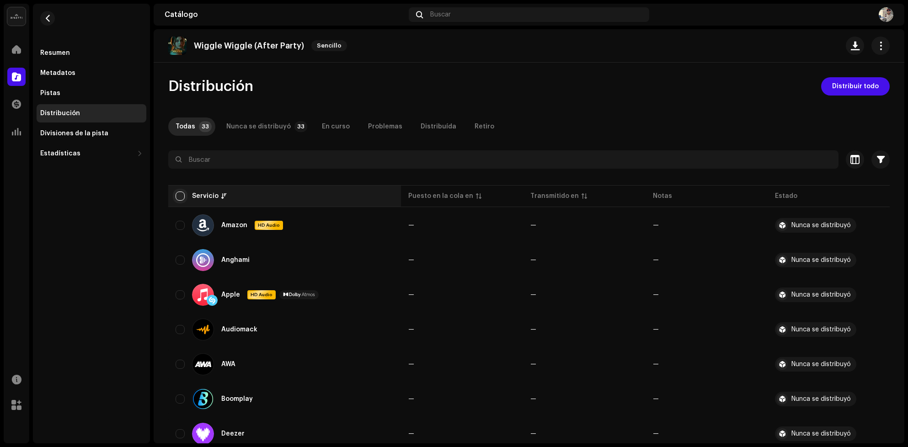
click at [176, 198] on input "checkbox" at bounding box center [180, 196] width 9 height 9
checkbox input "true"
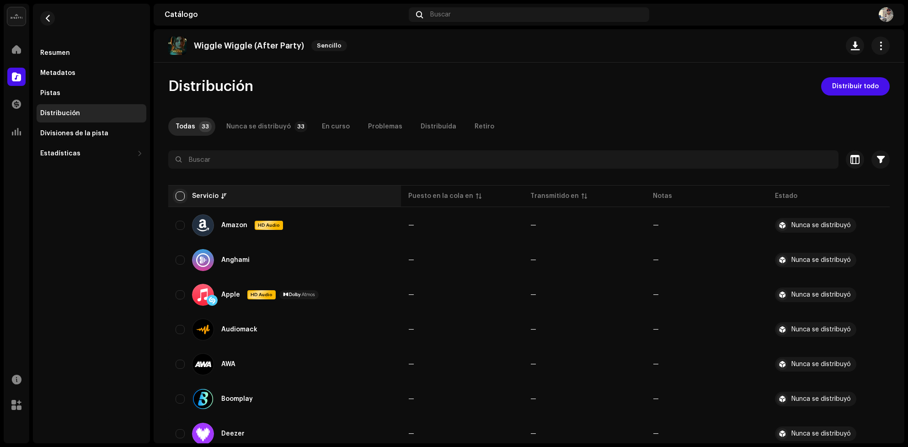
checkbox input "true"
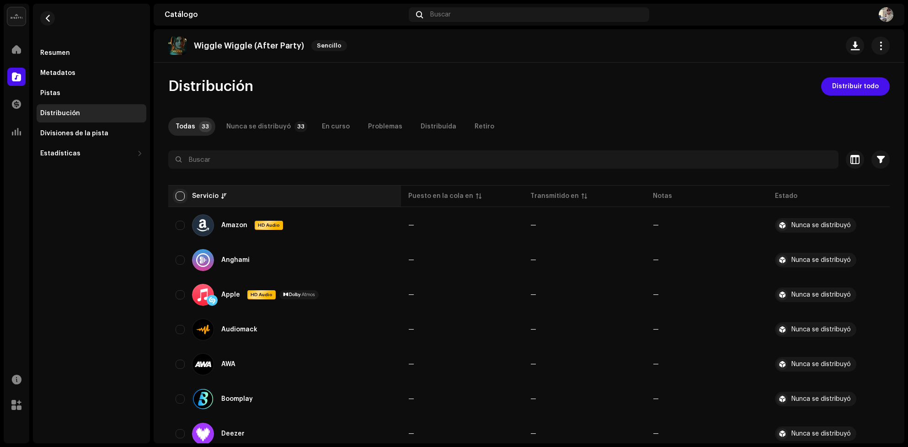
checkbox input "true"
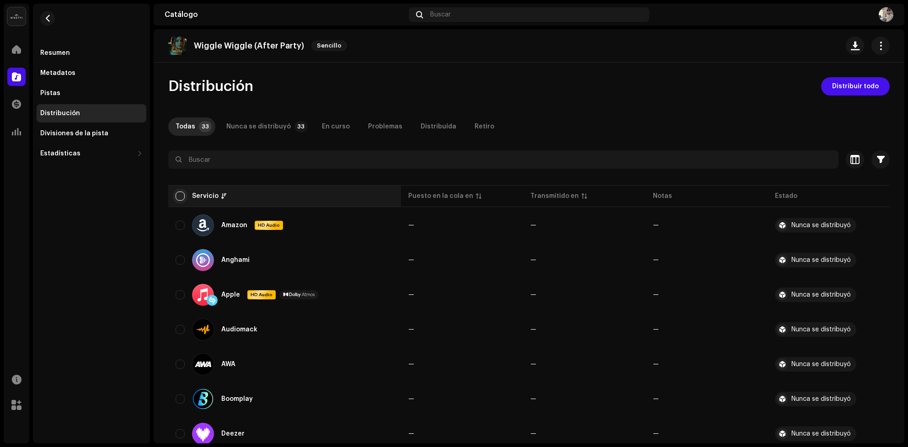
checkbox input "true"
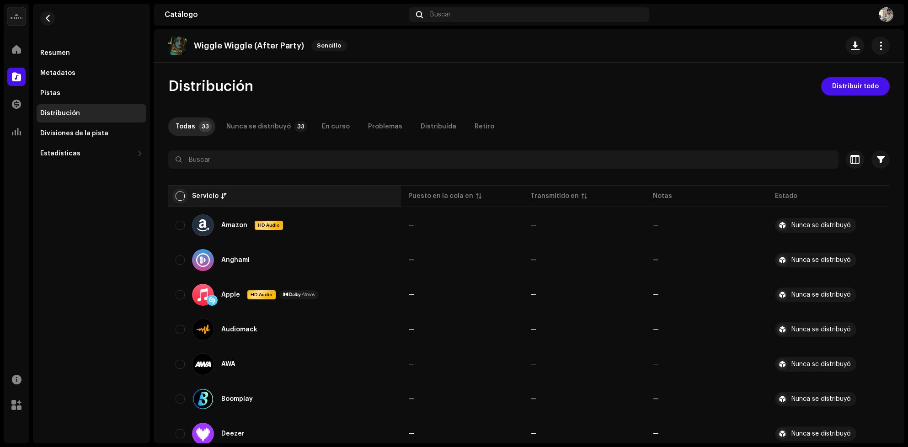
checkbox input "true"
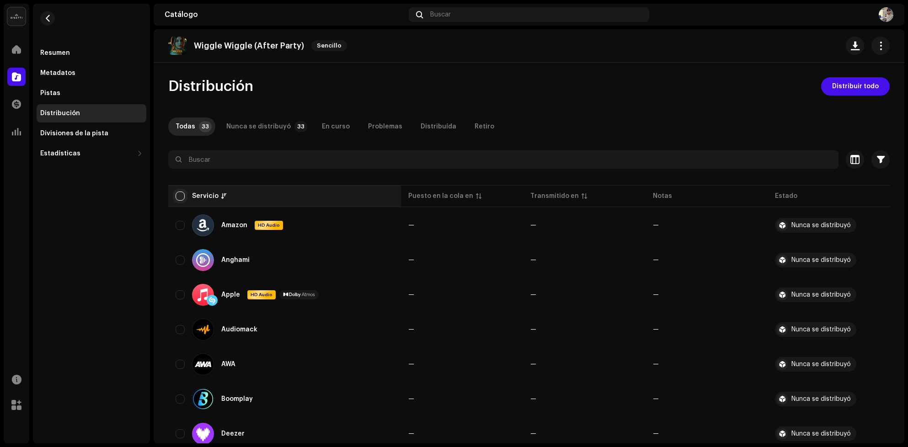
checkbox input "true"
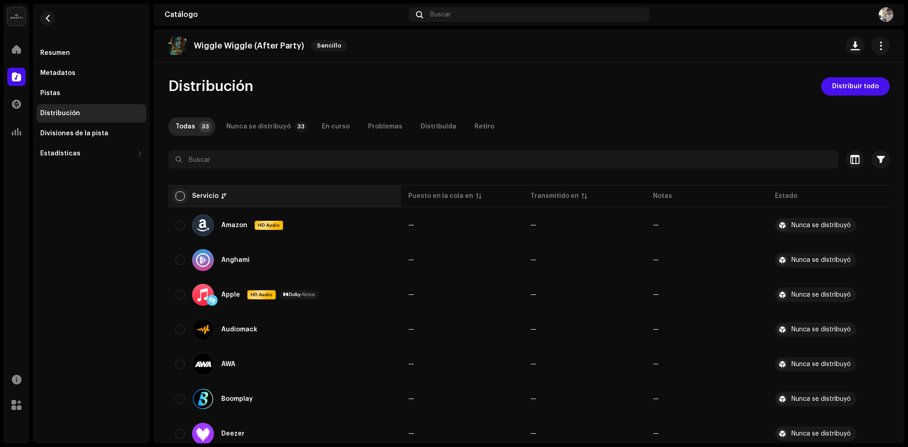
checkbox input "true"
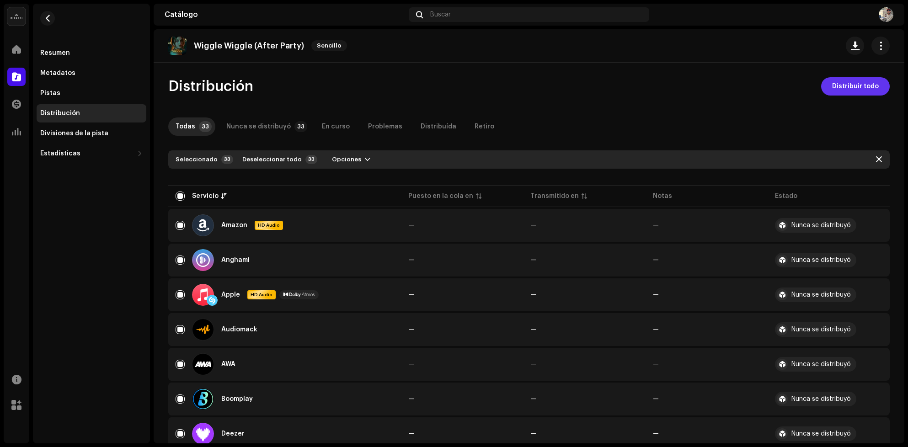
click at [858, 88] on span "Distribuir todo" at bounding box center [855, 86] width 47 height 18
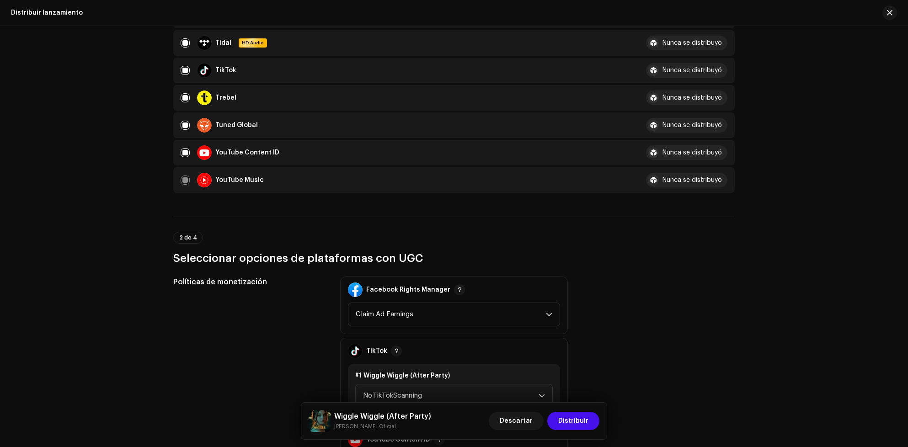
scroll to position [1235, 0]
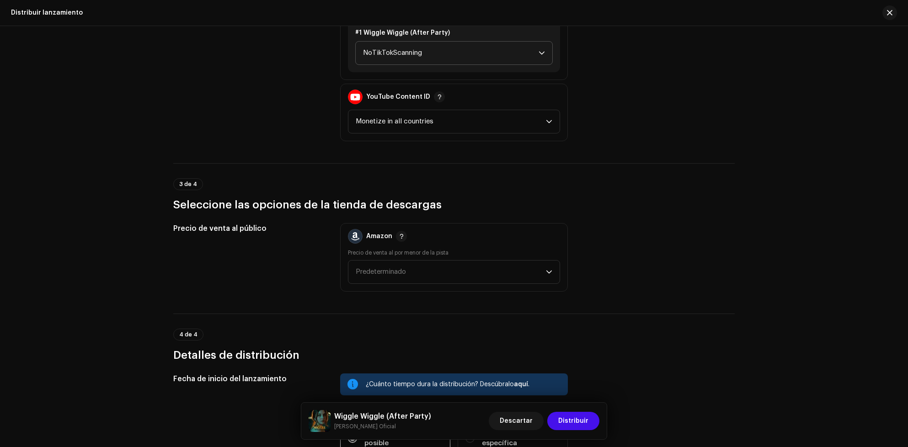
click at [464, 42] on span "NoTikTokScanning" at bounding box center [451, 53] width 176 height 23
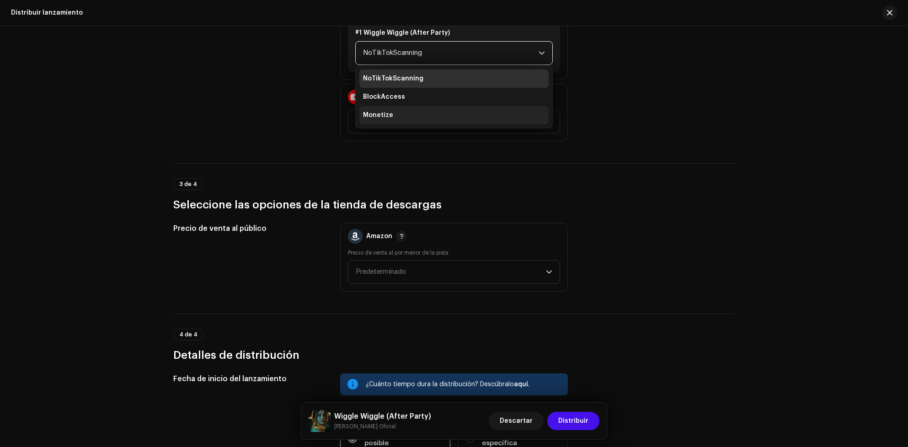
click at [427, 106] on li "Monetize" at bounding box center [453, 115] width 189 height 18
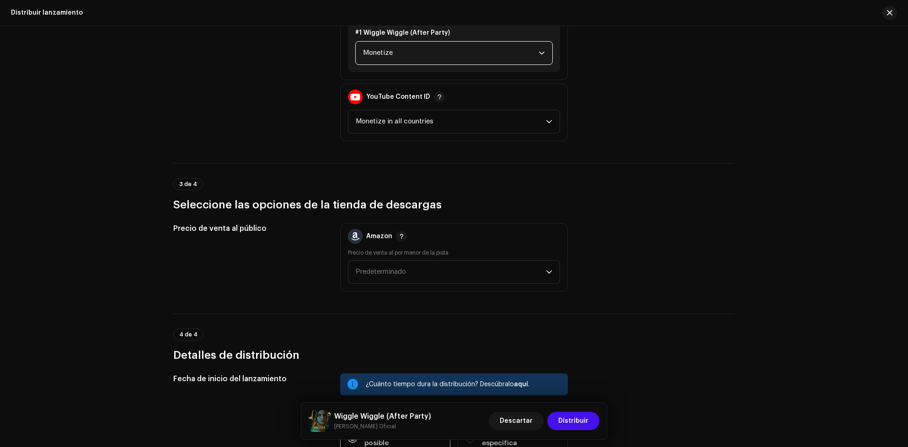
scroll to position [1372, 0]
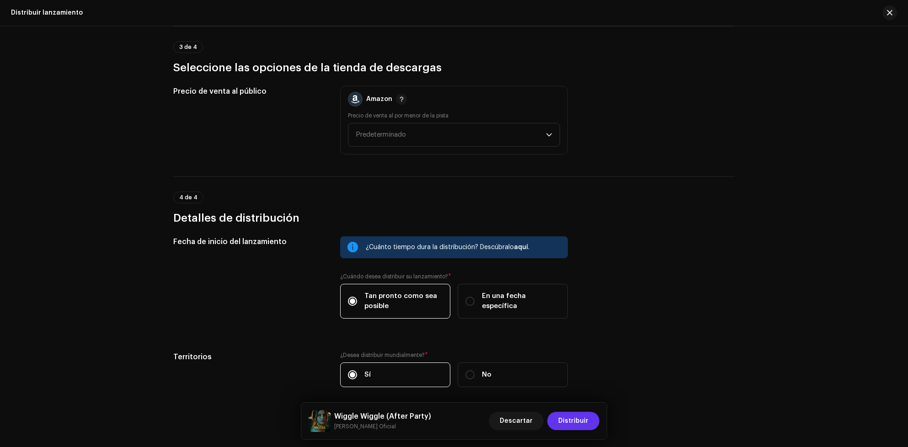
click at [579, 428] on span "Distribuir" at bounding box center [573, 421] width 30 height 18
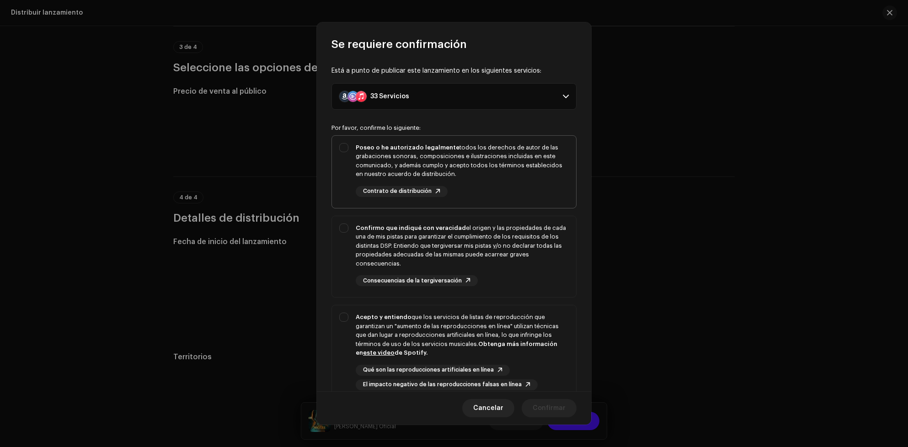
click at [451, 179] on div "Poseo o he autorizado legalmente todos los derechos de autor de las grabaciones…" at bounding box center [462, 161] width 213 height 36
checkbox input "true"
click at [434, 242] on div "Confirmo que indiqué con veracidad el origen y las propiedades de cada una de m…" at bounding box center [462, 246] width 213 height 45
checkbox input "true"
click at [394, 313] on div "Acepto y entiendo que los servicios de listas de reproducción que garantizan un…" at bounding box center [454, 351] width 244 height 92
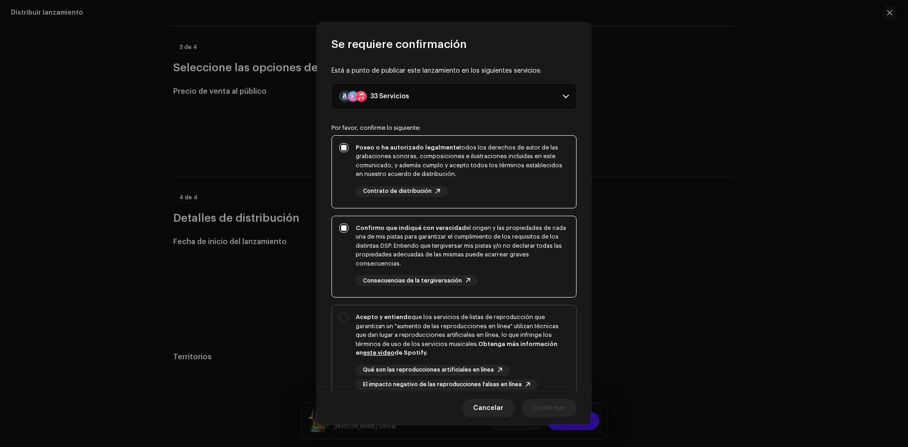
checkbox input "true"
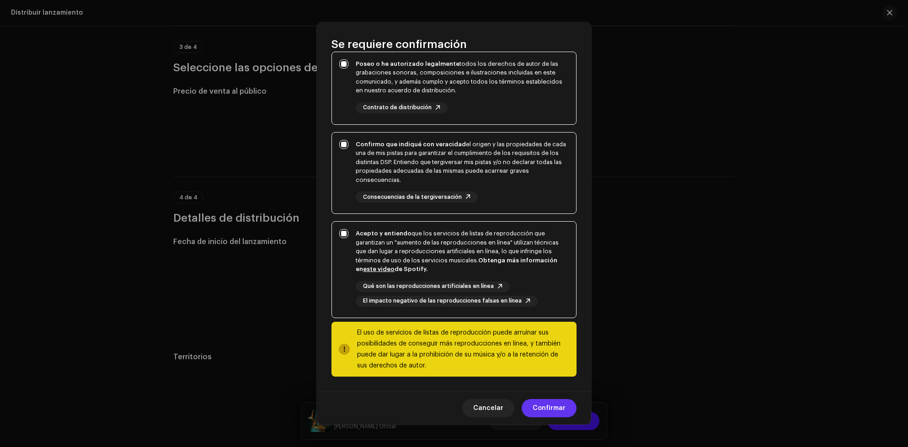
click at [561, 405] on span "Confirmar" at bounding box center [549, 408] width 33 height 18
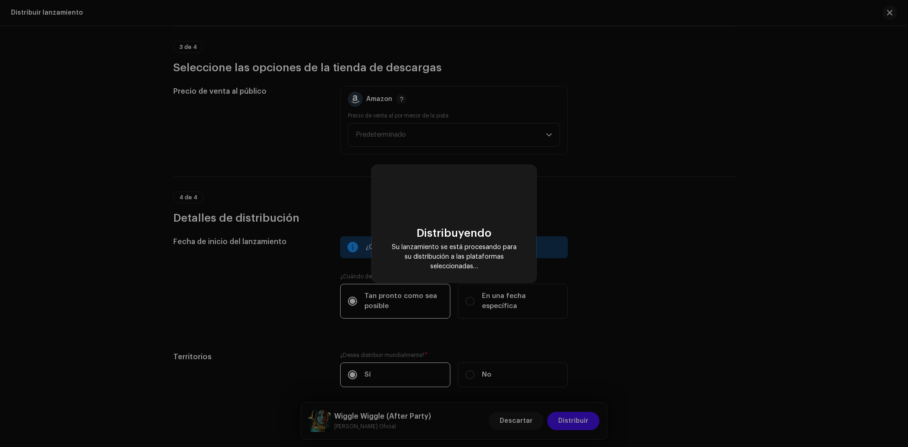
checkbox input "false"
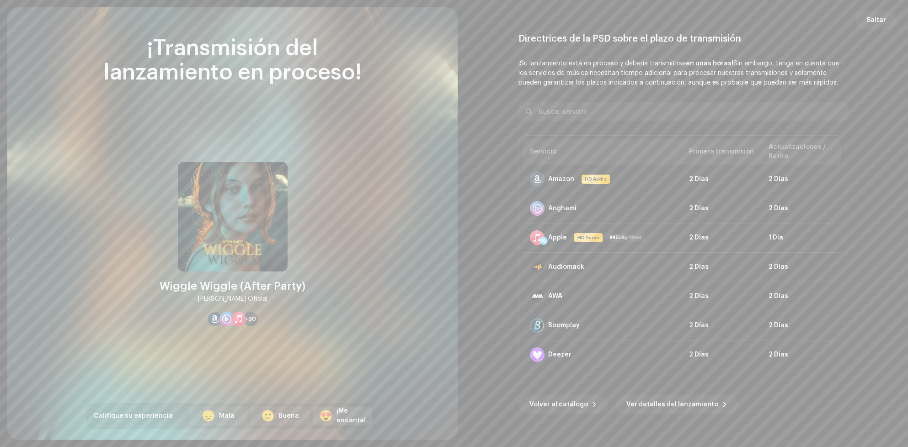
click at [356, 413] on div "¡Me encanta!" at bounding box center [351, 416] width 29 height 19
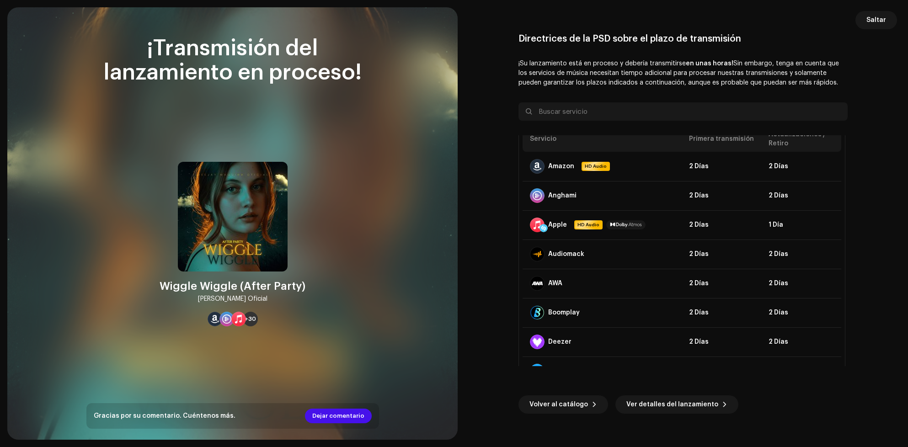
scroll to position [0, 0]
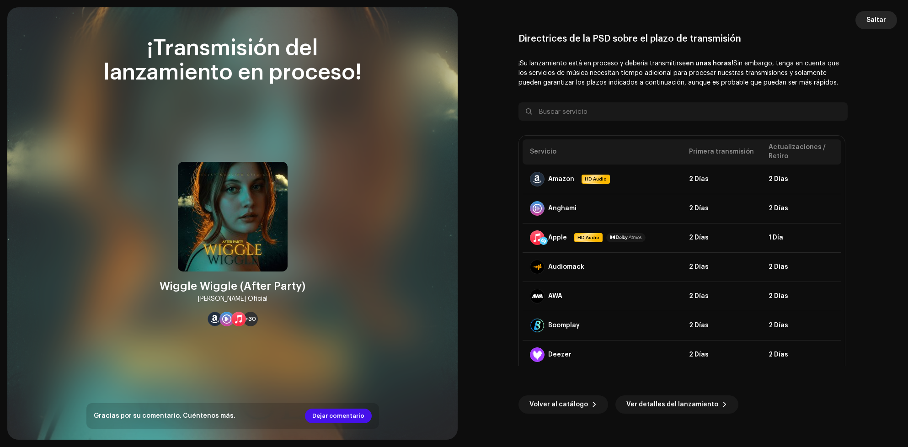
click at [866, 21] on button "Saltar" at bounding box center [877, 20] width 42 height 18
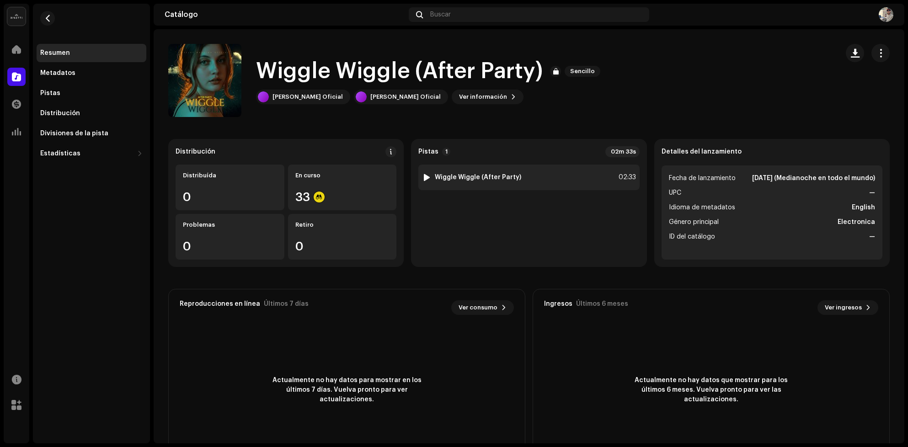
click at [423, 180] on div at bounding box center [426, 177] width 7 height 7
click at [471, 174] on strong "Wiggle Wiggle (After Party)" at bounding box center [478, 177] width 86 height 7
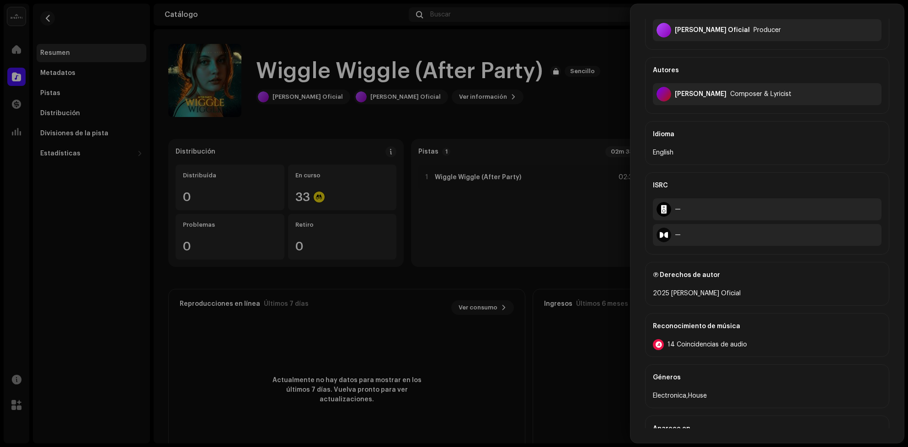
scroll to position [185, 0]
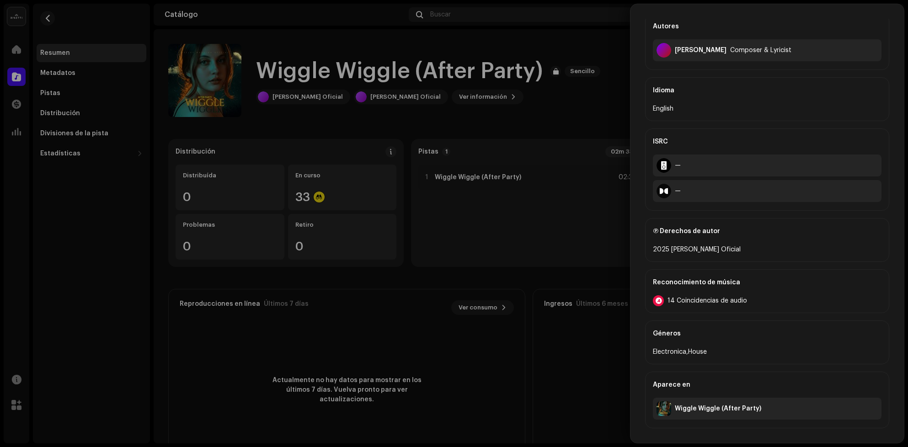
click at [708, 287] on div "Reconocimiento de música" at bounding box center [767, 283] width 229 height 26
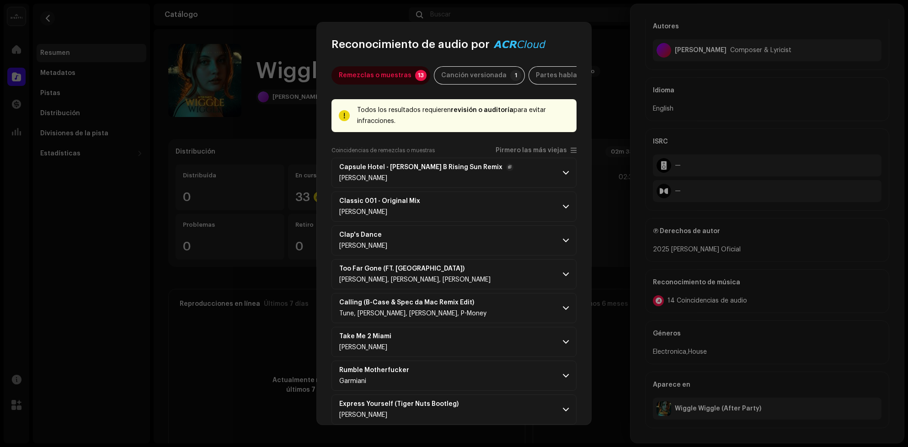
click at [524, 163] on p-accordion-header "Capsule Hotel - Clem B Rising Sun Remix Ysa Ferrer" at bounding box center [454, 173] width 245 height 30
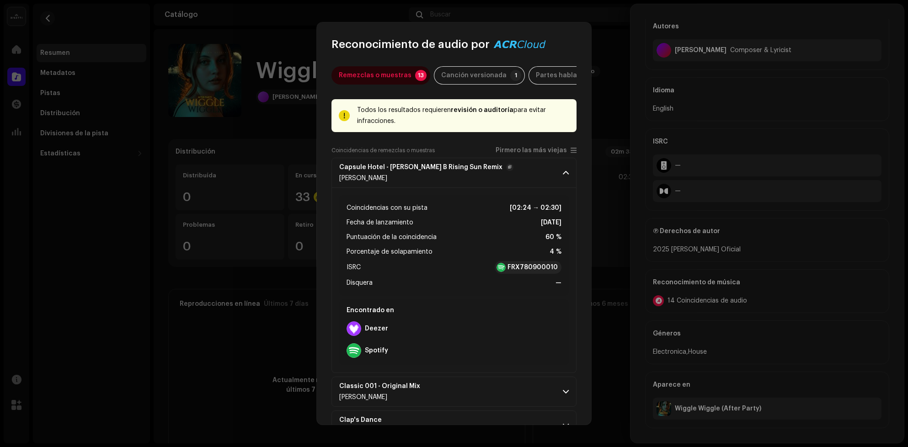
click at [524, 163] on p-accordion-header "Capsule Hotel - Clem B Rising Sun Remix Ysa Ferrer" at bounding box center [454, 173] width 245 height 30
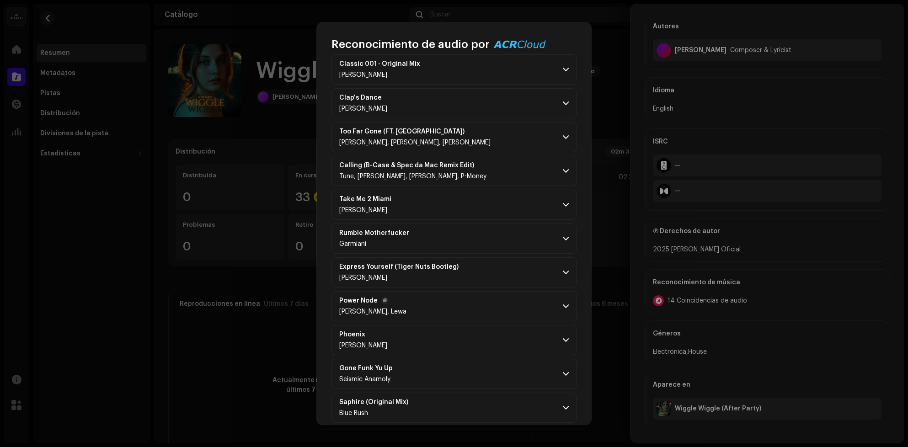
scroll to position [182, 0]
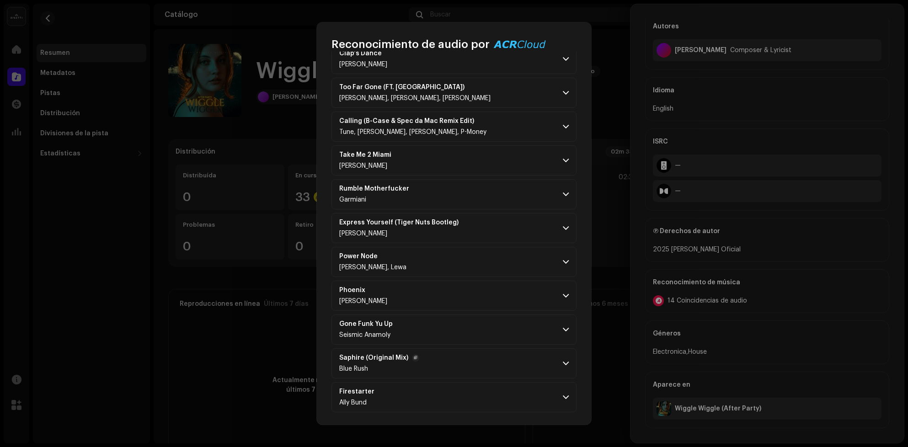
click at [486, 354] on p-accordion-header "Saphire (Original Mix) Blue Rush" at bounding box center [454, 363] width 245 height 30
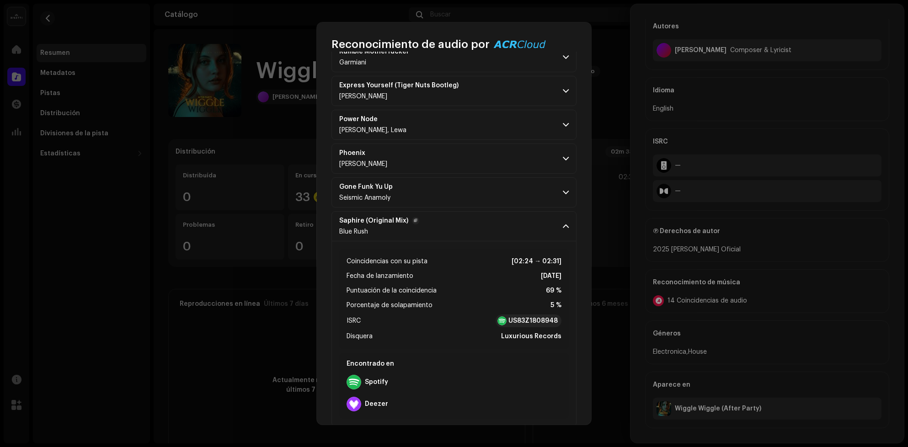
scroll to position [0, 0]
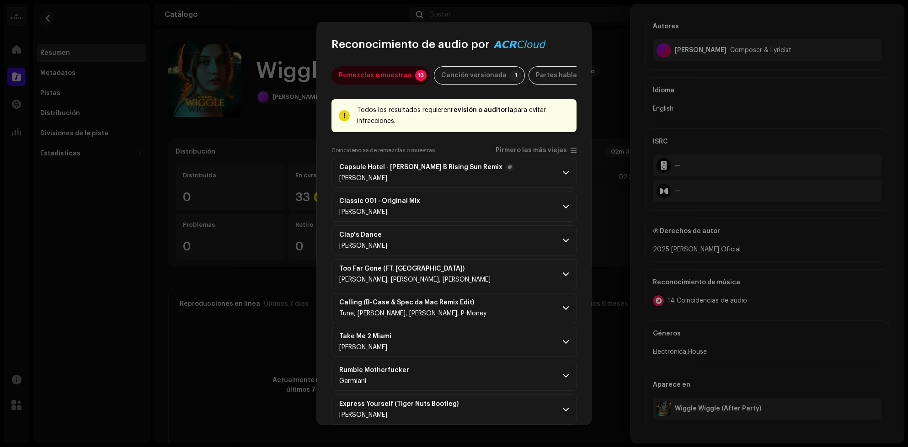
click at [444, 164] on strong "Capsule Hotel - Clem B Rising Sun Remix" at bounding box center [420, 167] width 163 height 7
click at [508, 161] on p-accordion-header "Capsule Hotel - Clem B Rising Sun Remix Ysa Ferrer" at bounding box center [454, 173] width 245 height 30
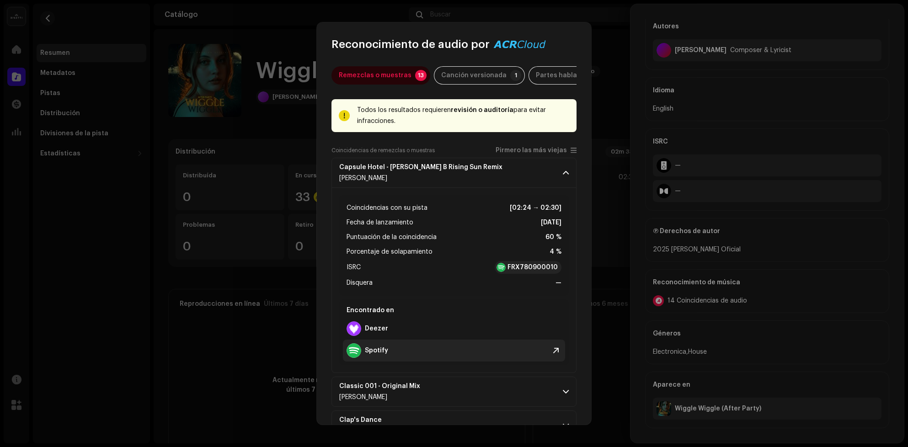
click at [380, 347] on strong "Spotify" at bounding box center [376, 350] width 23 height 7
click at [469, 71] on div "Canción versionada" at bounding box center [473, 75] width 65 height 18
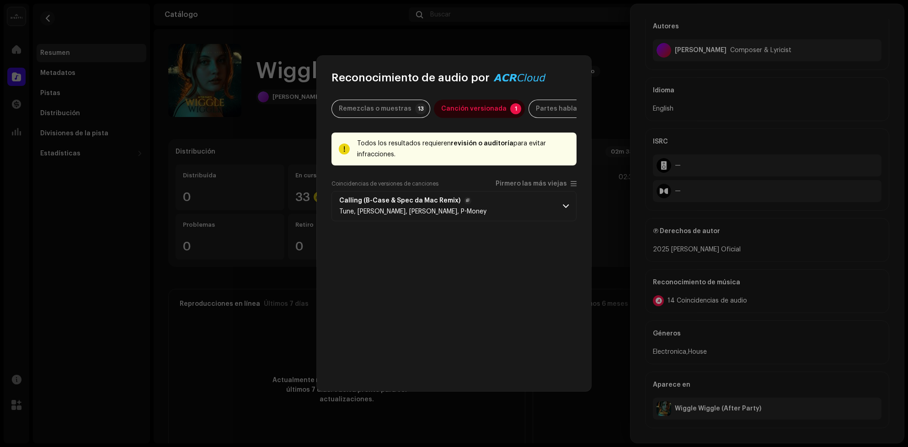
click at [474, 203] on p-accordion-header "Calling (B-Case & Spec da Mac Remix) Tune, Akon, Raquel, P-Money" at bounding box center [454, 206] width 245 height 30
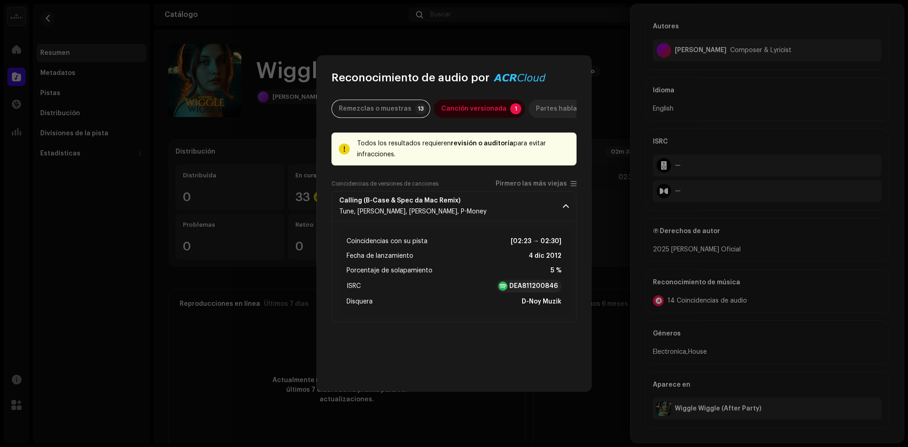
click at [542, 106] on div "Partes habladas" at bounding box center [562, 109] width 53 height 18
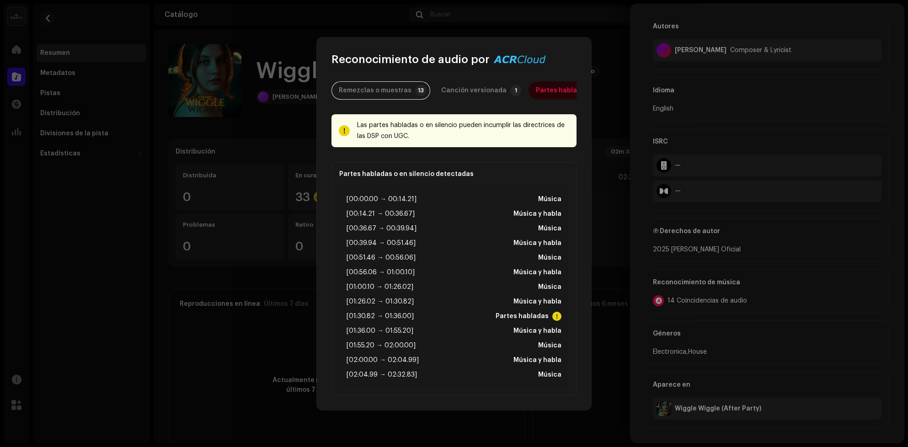
click at [460, 84] on div "Canción versionada" at bounding box center [473, 90] width 65 height 18
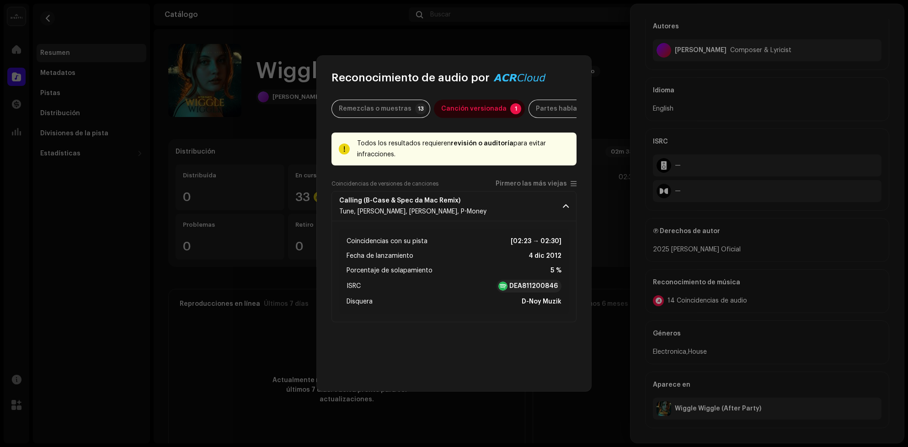
drag, startPoint x: 366, startPoint y: 90, endPoint x: 370, endPoint y: 64, distance: 25.5
click at [370, 62] on div "Reconocimiento de audio por Remezclas o muestras 13 Canción versionada 1 Partes…" at bounding box center [454, 224] width 274 height 336
click at [376, 112] on div "Remezclas o muestras" at bounding box center [375, 109] width 73 height 18
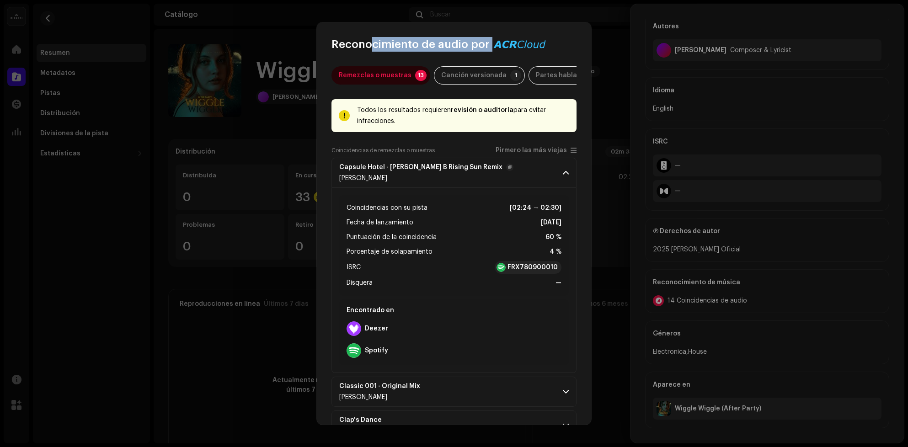
click at [474, 166] on p-accordion-header "Capsule Hotel - Clem B Rising Sun Remix Ysa Ferrer" at bounding box center [454, 173] width 245 height 30
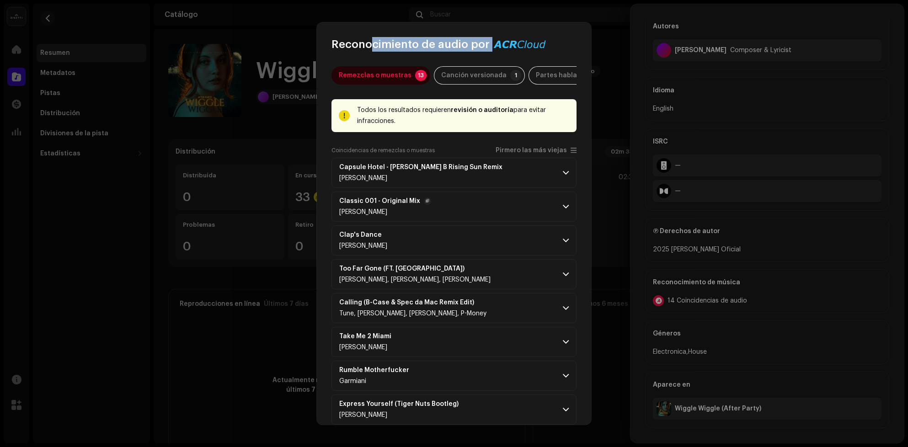
click at [454, 204] on p-accordion-header "Classic 001 - Original Mix DIE HAUSTIERE" at bounding box center [454, 207] width 245 height 30
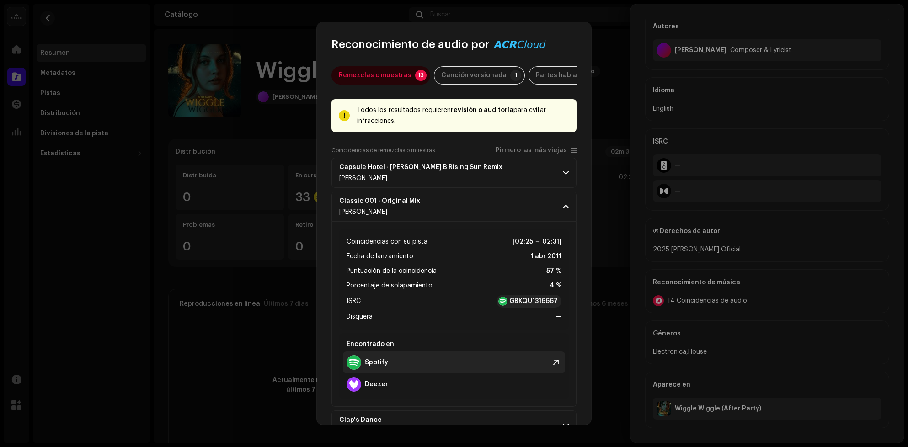
click at [376, 364] on div "Spotify" at bounding box center [454, 363] width 222 height 22
drag, startPoint x: 485, startPoint y: 187, endPoint x: 471, endPoint y: 198, distance: 17.6
click at [486, 192] on p-accordion-header "Classic 001 - Original Mix DIE HAUSTIERE" at bounding box center [454, 207] width 245 height 30
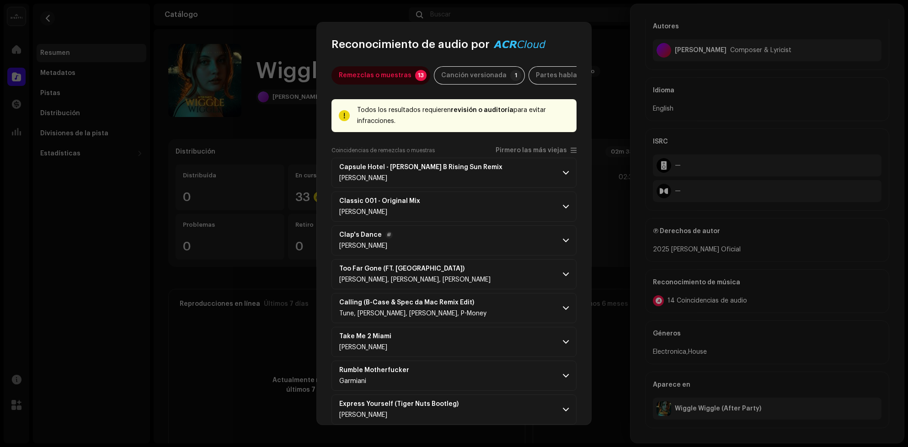
click at [418, 228] on p-accordion-header "Clap's Dance Christophe Marie" at bounding box center [454, 240] width 245 height 30
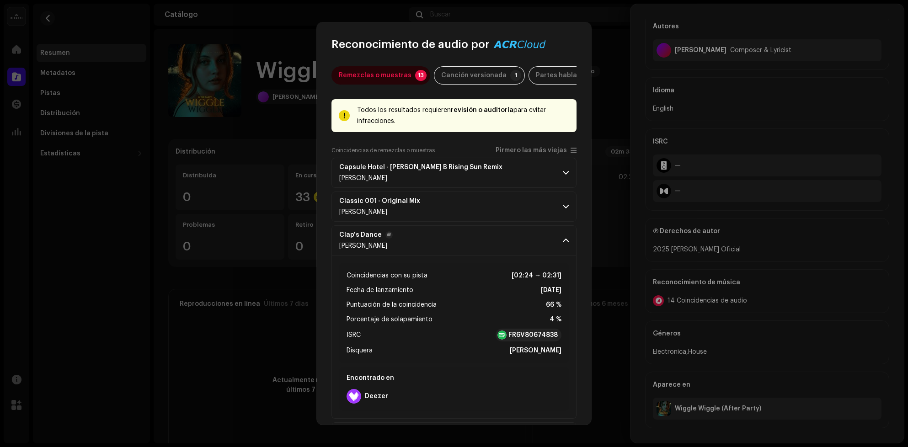
click at [445, 237] on p-accordion-header "Clap's Dance Christophe Marie" at bounding box center [454, 240] width 245 height 30
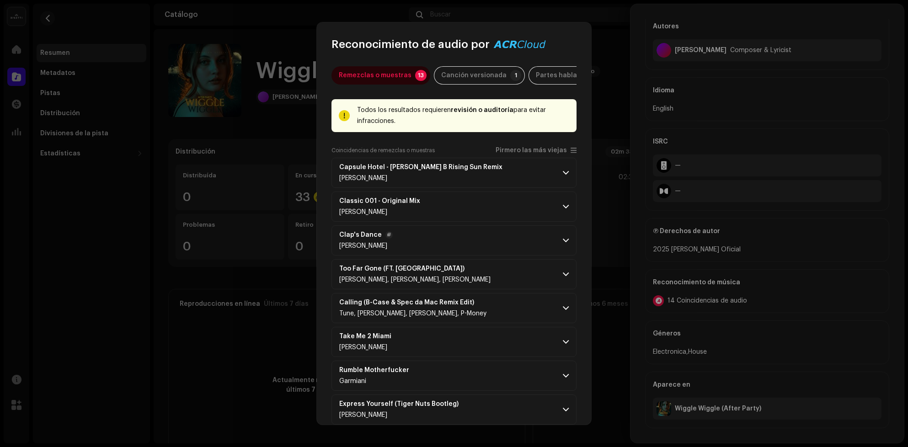
scroll to position [69, 0]
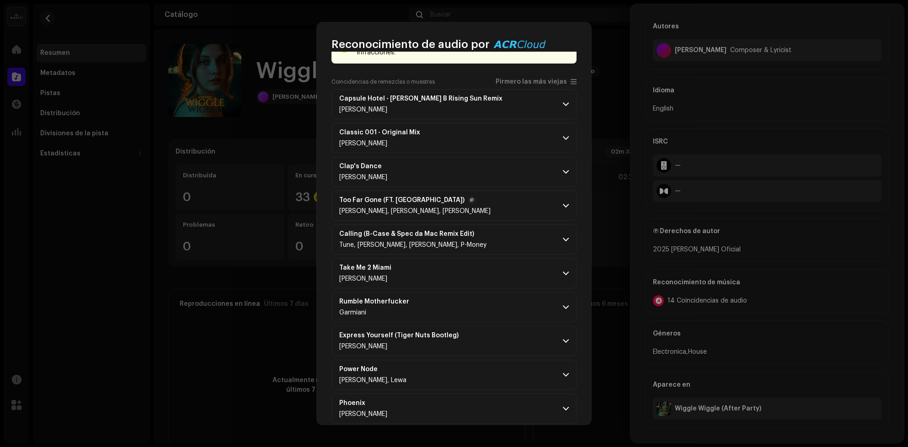
click at [526, 211] on p-accordion-header "Too Far Gone (FT. Ceezlin) Tom Ford, Lee Richardson, Richard Macklin" at bounding box center [454, 206] width 245 height 30
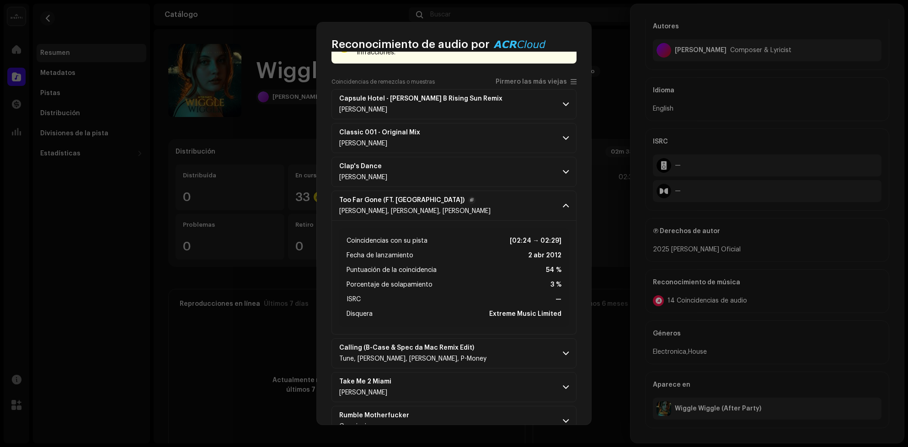
click at [525, 209] on p-accordion-header "Too Far Gone (FT. Ceezlin) Tom Ford, Lee Richardson, Richard Macklin" at bounding box center [454, 206] width 245 height 30
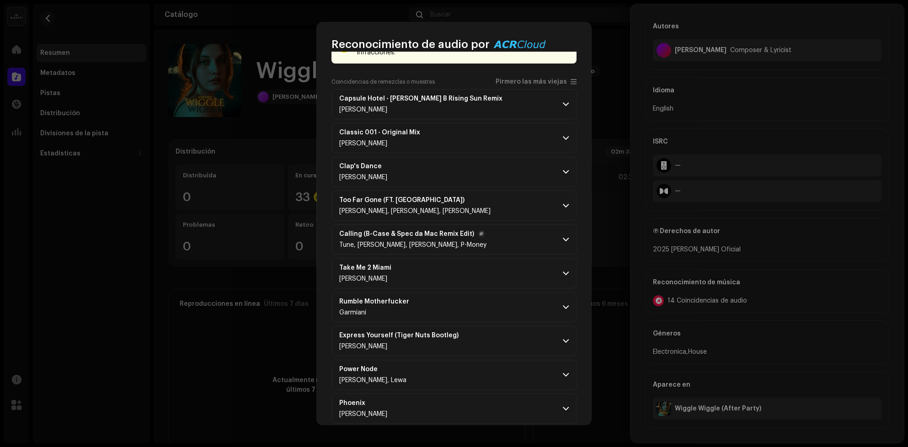
click at [486, 241] on p-accordion-header "Calling (B-Case & Spec da Mac Remix Edit) Tune, Akon, Raquel, P-Money" at bounding box center [454, 240] width 245 height 30
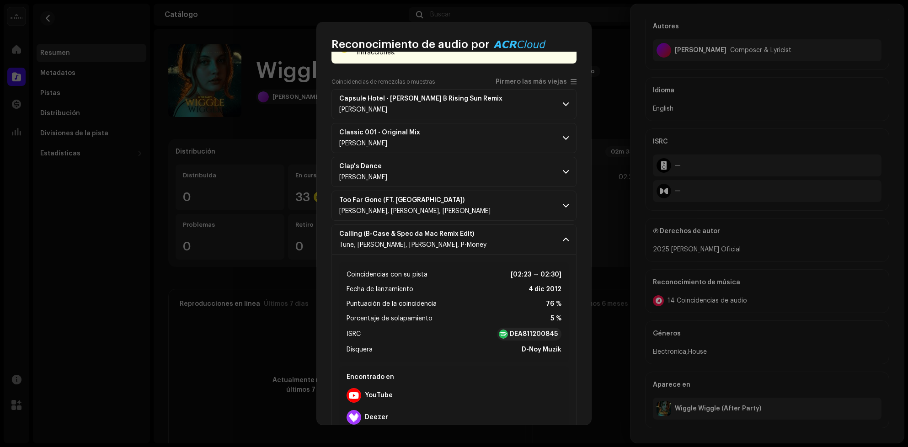
scroll to position [137, 0]
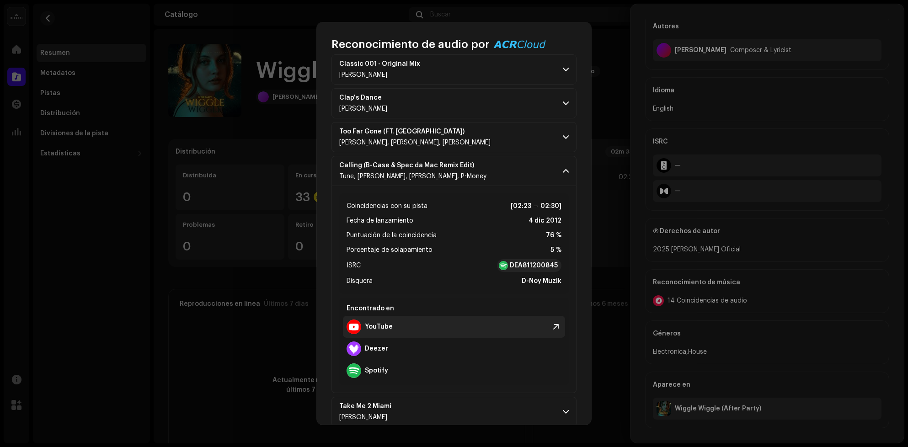
drag, startPoint x: 368, startPoint y: 324, endPoint x: 355, endPoint y: 327, distance: 12.6
click at [355, 327] on div at bounding box center [354, 327] width 15 height 15
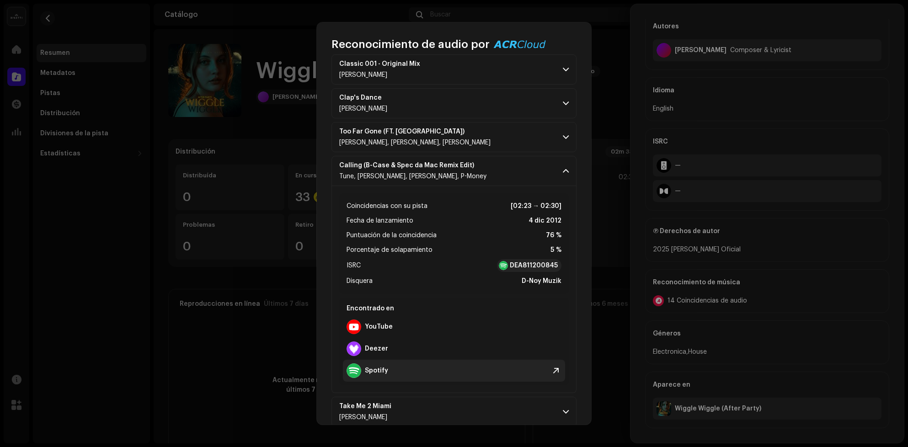
click at [379, 364] on div "Spotify" at bounding box center [368, 371] width 42 height 15
click at [566, 163] on p-accordion-header "Calling (B-Case & Spec da Mac Remix Edit) Tune, Akon, Raquel, P-Money" at bounding box center [454, 171] width 245 height 30
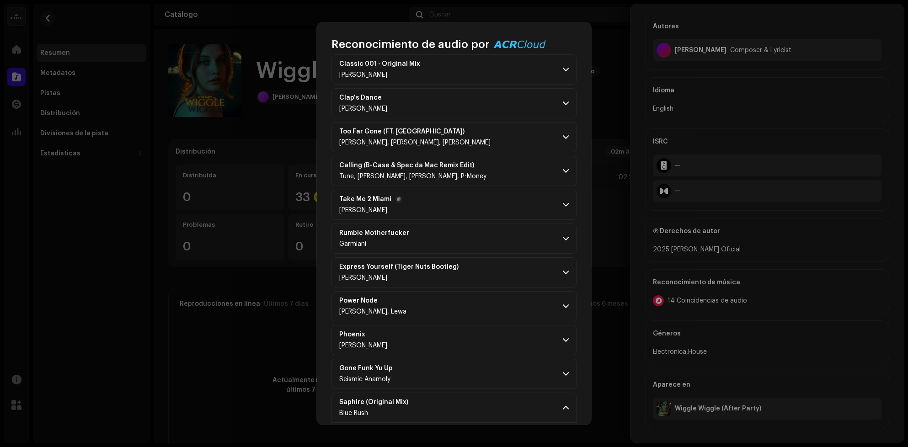
click at [430, 196] on p-accordion-header "Take Me 2 Miami DC Medina" at bounding box center [454, 205] width 245 height 30
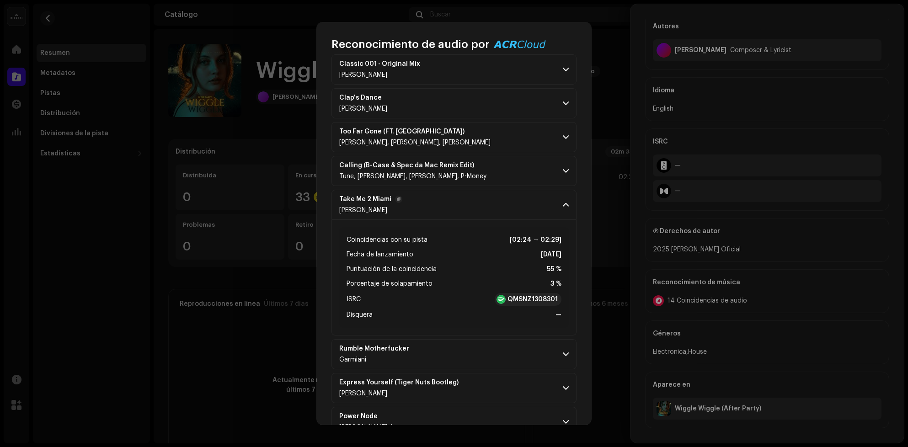
click at [453, 201] on p-accordion-header "Take Me 2 Miami DC Medina" at bounding box center [454, 205] width 245 height 30
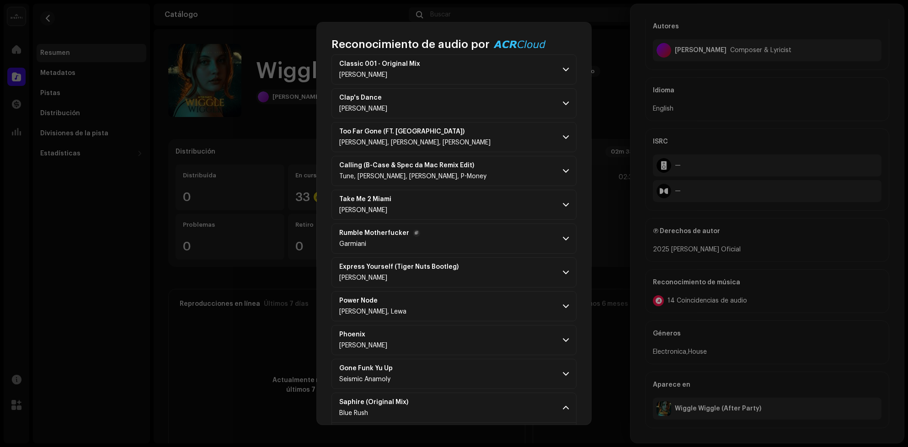
click at [428, 246] on p-accordion-header "Rumble Motherfucker Garmiani" at bounding box center [454, 239] width 245 height 30
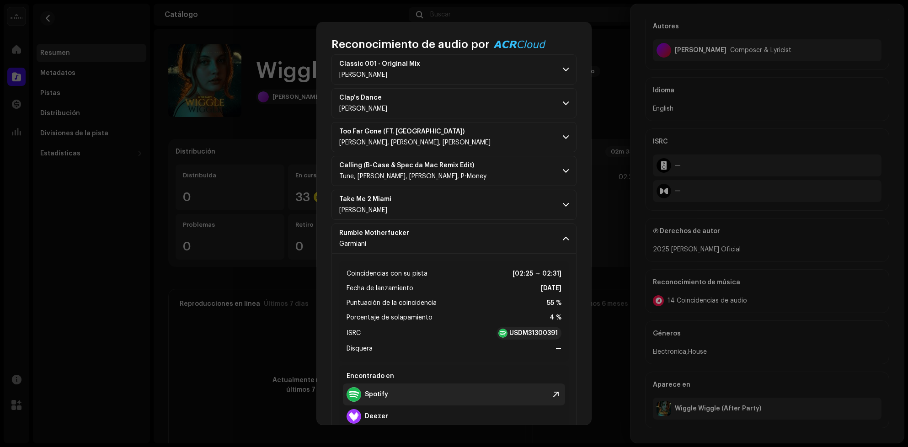
click at [376, 391] on strong "Spotify" at bounding box center [376, 394] width 23 height 7
click at [478, 230] on p-accordion-header "Rumble Motherfucker Garmiani" at bounding box center [454, 239] width 245 height 30
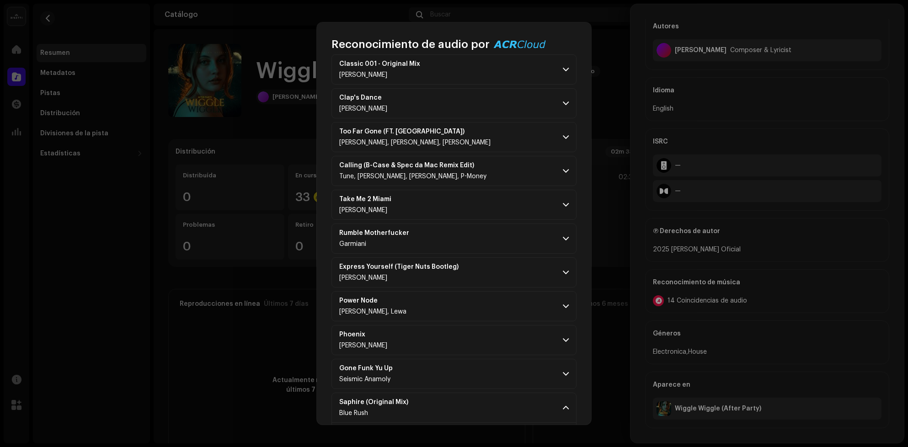
scroll to position [367, 0]
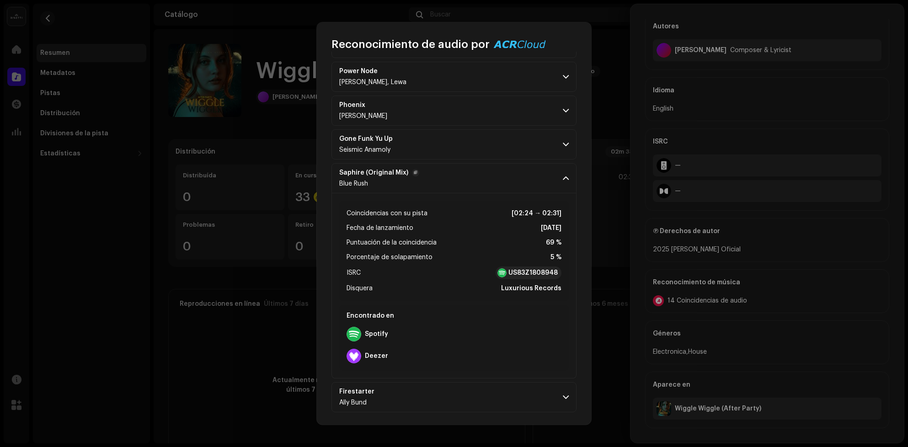
click at [491, 187] on p-accordion-header "Saphire (Original Mix) Blue Rush" at bounding box center [454, 178] width 245 height 30
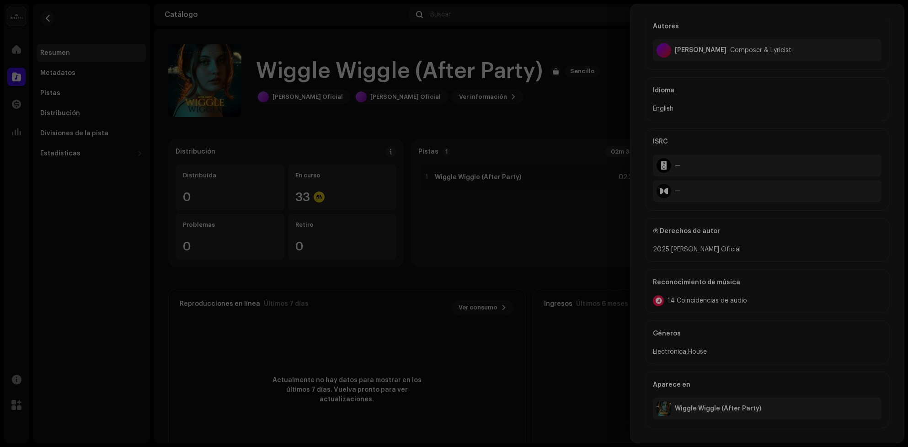
click at [620, 202] on div "Reconocimiento de audio por Remezclas o muestras 13 Canción versionada 1 Partes…" at bounding box center [454, 223] width 908 height 447
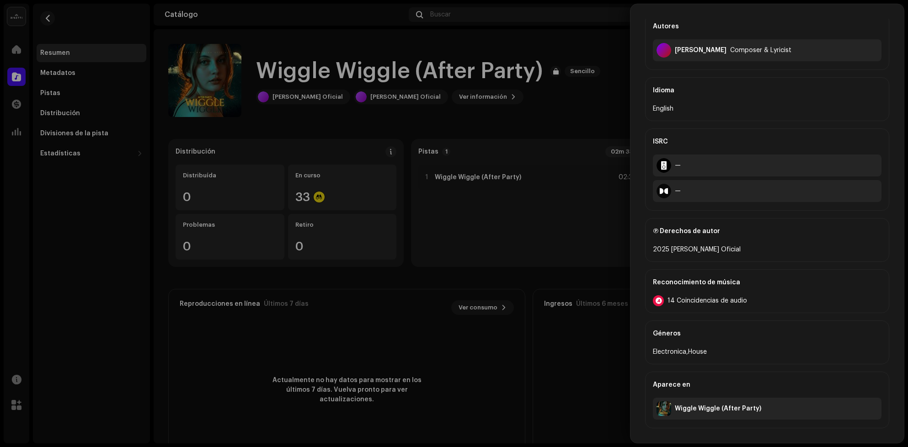
scroll to position [1523, 0]
click at [20, 46] on div at bounding box center [454, 223] width 908 height 447
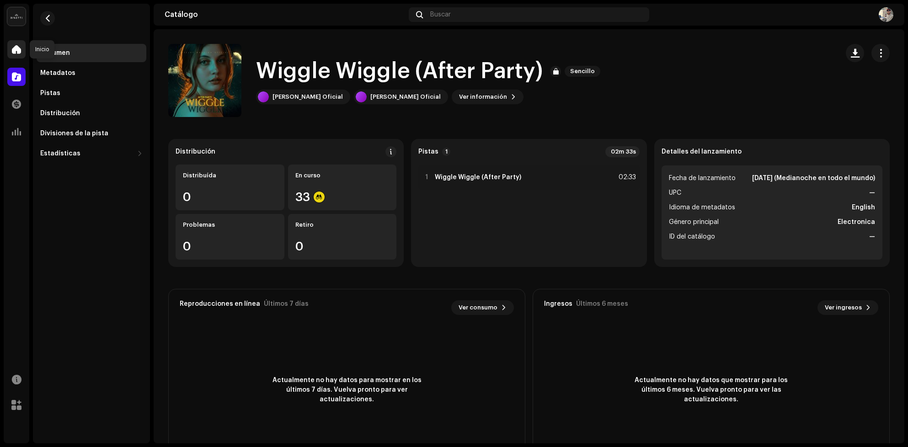
click at [18, 43] on div at bounding box center [16, 49] width 18 height 18
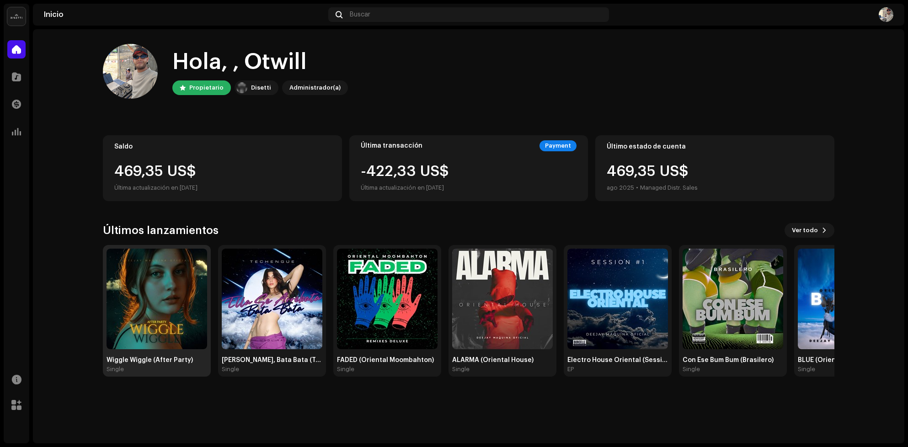
click at [209, 278] on div "Wiggle Wiggle (After Party) Single" at bounding box center [157, 311] width 108 height 132
click at [192, 287] on img at bounding box center [157, 299] width 101 height 101
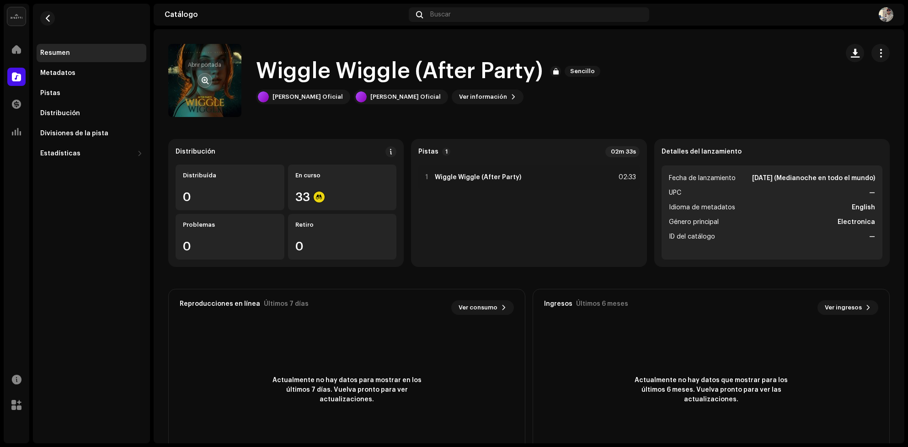
click at [199, 78] on button "button" at bounding box center [205, 80] width 15 height 15
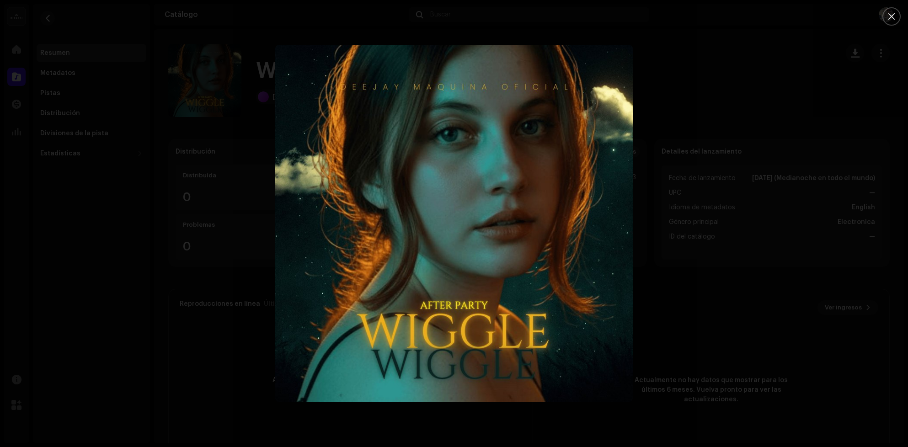
click at [714, 103] on div at bounding box center [454, 223] width 908 height 447
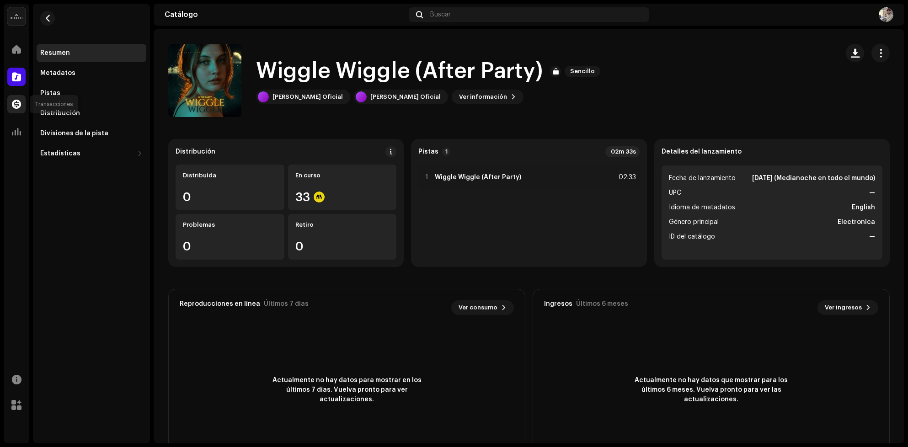
click at [16, 101] on span at bounding box center [16, 104] width 9 height 7
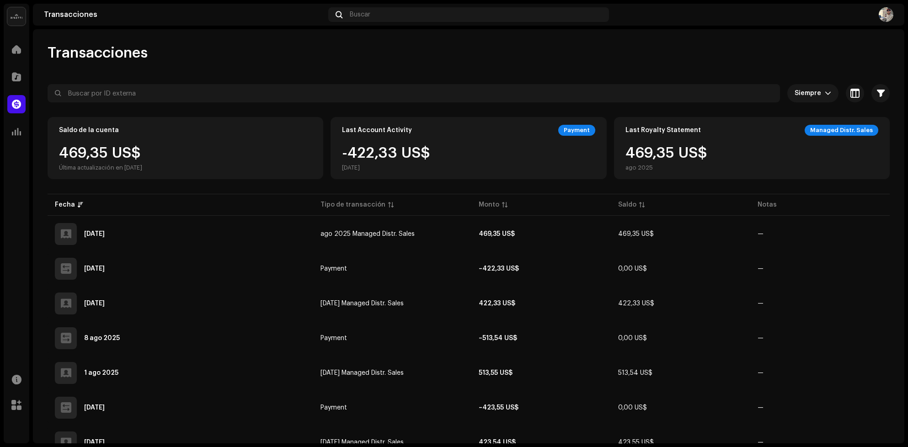
click at [754, 140] on div "Last Royalty Statement Managed Distr. Sales 469,35 US$ ago 2025" at bounding box center [752, 148] width 276 height 62
click at [850, 123] on div "Last Royalty Statement Managed Distr. Sales 469,35 US$ ago 2025" at bounding box center [752, 148] width 276 height 62
click at [846, 128] on div "Managed Distr. Sales" at bounding box center [842, 130] width 74 height 11
click at [767, 142] on div "Last Royalty Statement Managed Distr. Sales 469,35 US$ ago 2025" at bounding box center [752, 148] width 276 height 62
click at [257, 136] on div "Saldo de la cuenta" at bounding box center [185, 130] width 253 height 11
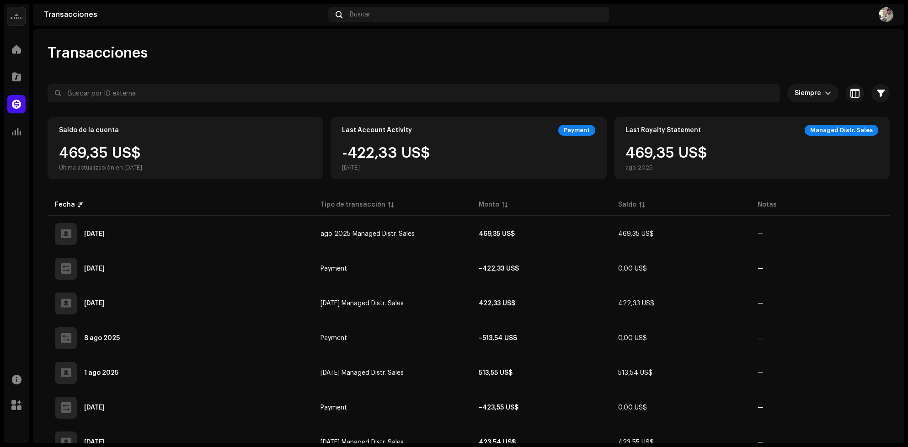
click at [129, 151] on div "469,35 US$ Última actualización en 8 oct 2025" at bounding box center [100, 159] width 83 height 26
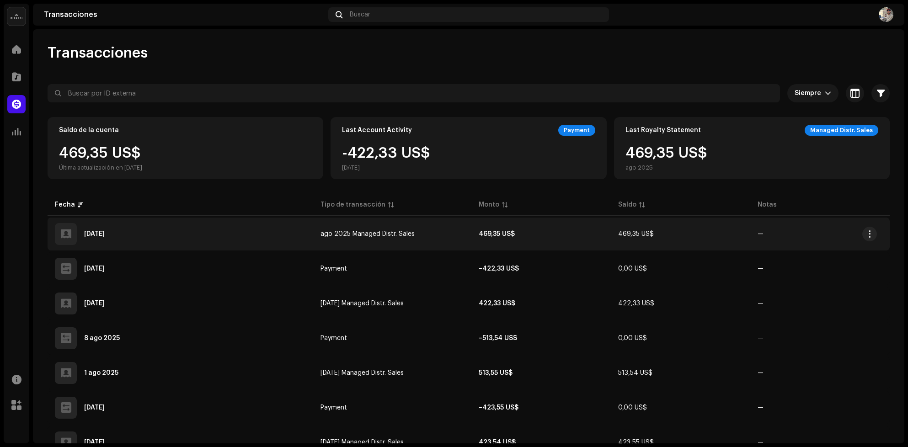
click at [519, 232] on td "469,35 US$" at bounding box center [540, 234] width 139 height 33
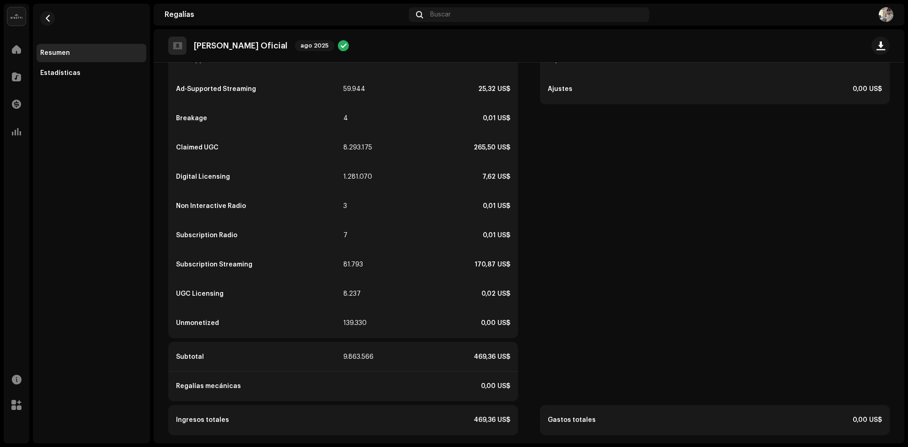
scroll to position [213, 0]
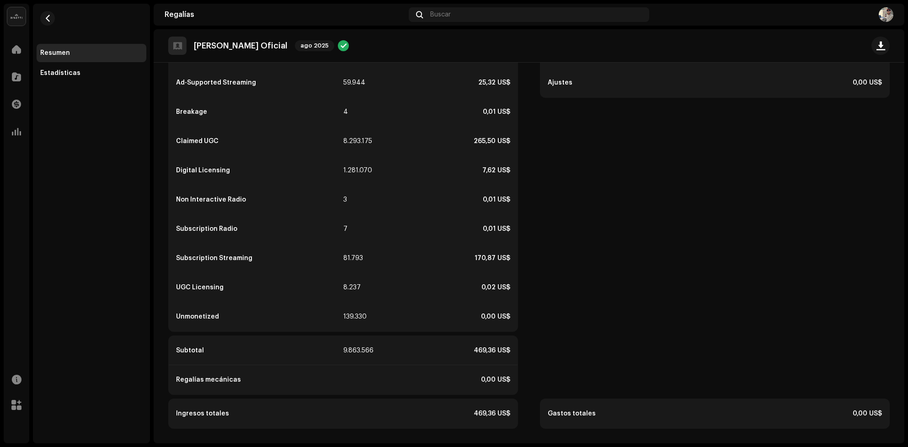
click at [553, 328] on div "Impuestos 0,00 US$ Ajustes 0,00 US$ Gastos totales 0,00 US$" at bounding box center [715, 233] width 350 height 391
click at [494, 332] on div "Ad-Supported Radio 3 0,00 US$ Ad-Supported Streaming 59.944 25,32 US$ Breakage …" at bounding box center [343, 233] width 350 height 391
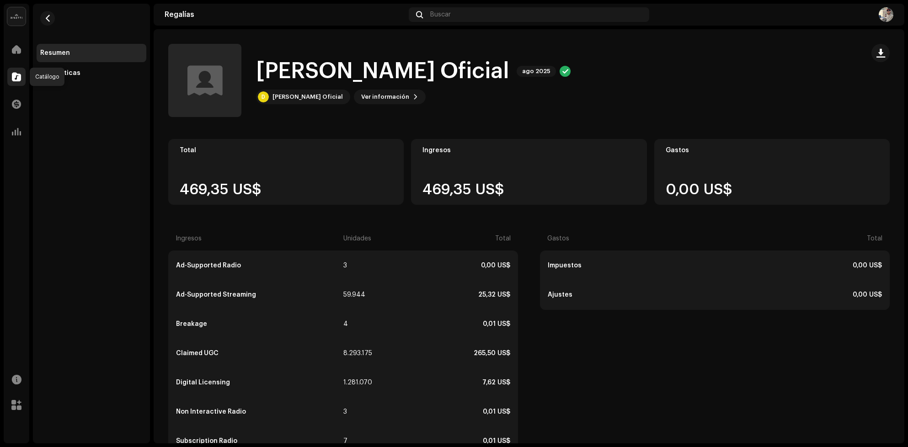
click at [12, 75] on span at bounding box center [16, 76] width 9 height 7
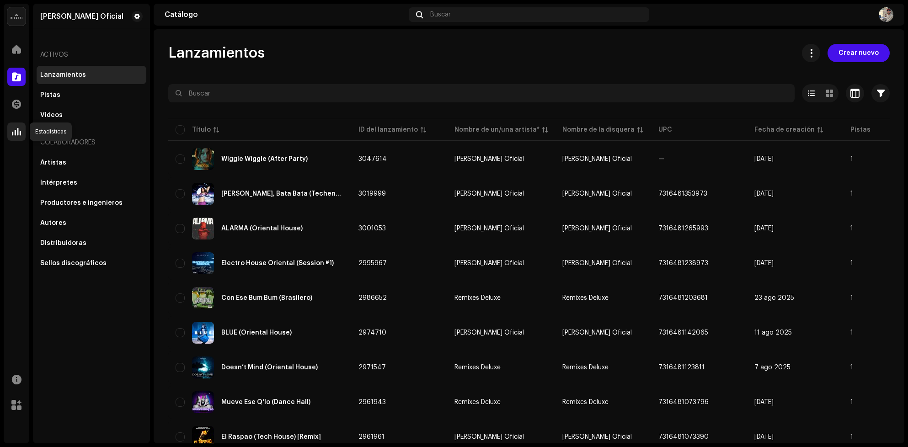
click at [14, 129] on span at bounding box center [16, 131] width 9 height 7
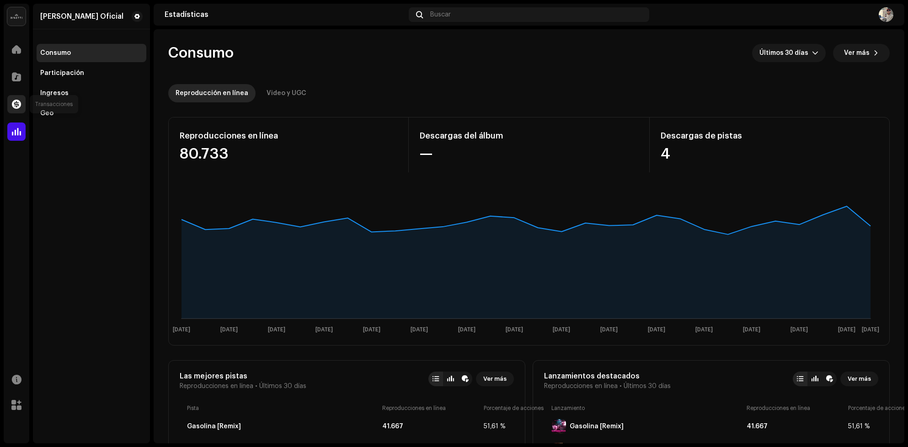
click at [8, 105] on div at bounding box center [16, 104] width 18 height 18
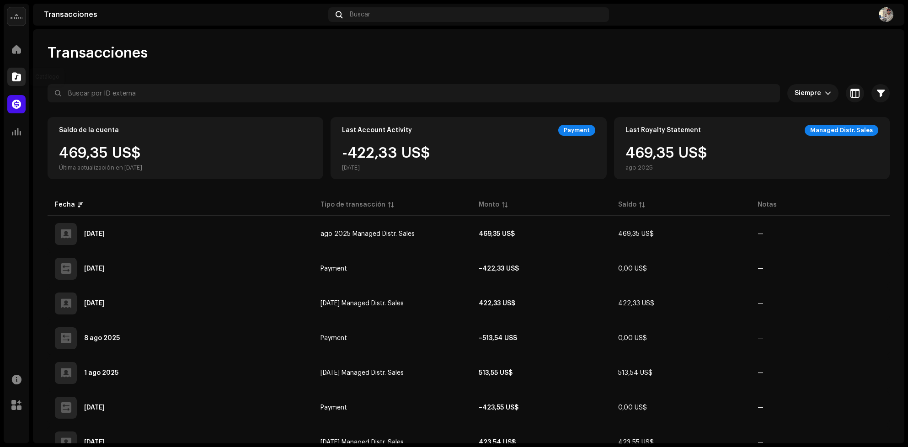
click at [21, 84] on div at bounding box center [16, 77] width 18 height 18
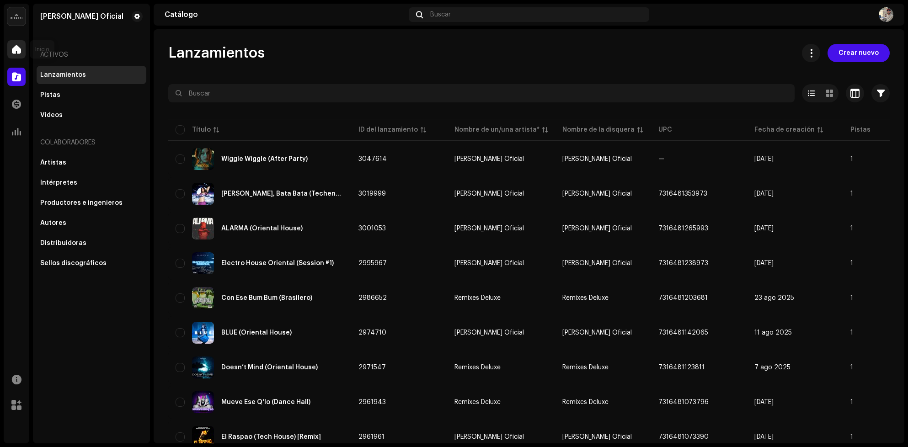
click at [13, 54] on div at bounding box center [16, 49] width 18 height 18
